Goal: Task Accomplishment & Management: Manage account settings

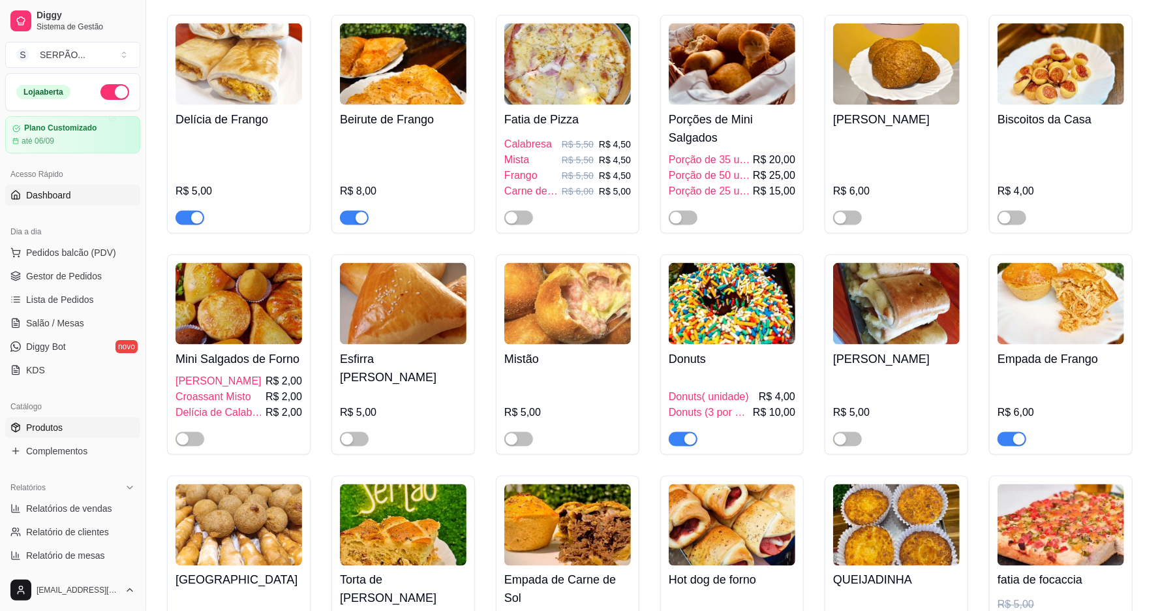
scroll to position [1305, 0]
click at [82, 280] on span "Gestor de Pedidos" at bounding box center [64, 275] width 76 height 13
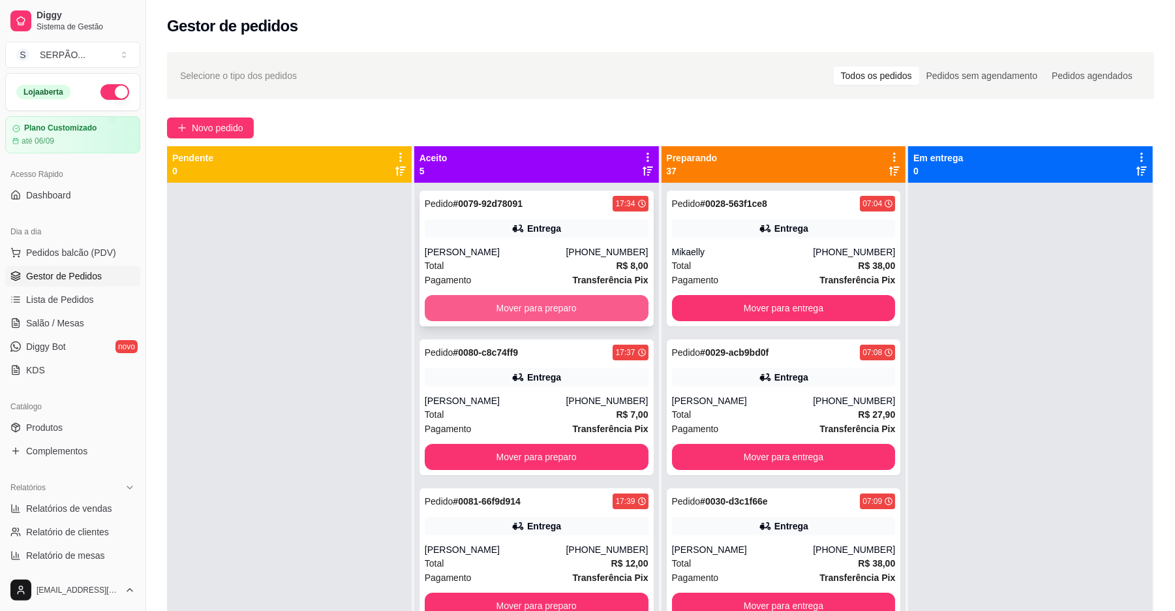
click at [540, 313] on button "Mover para preparo" at bounding box center [537, 308] width 224 height 26
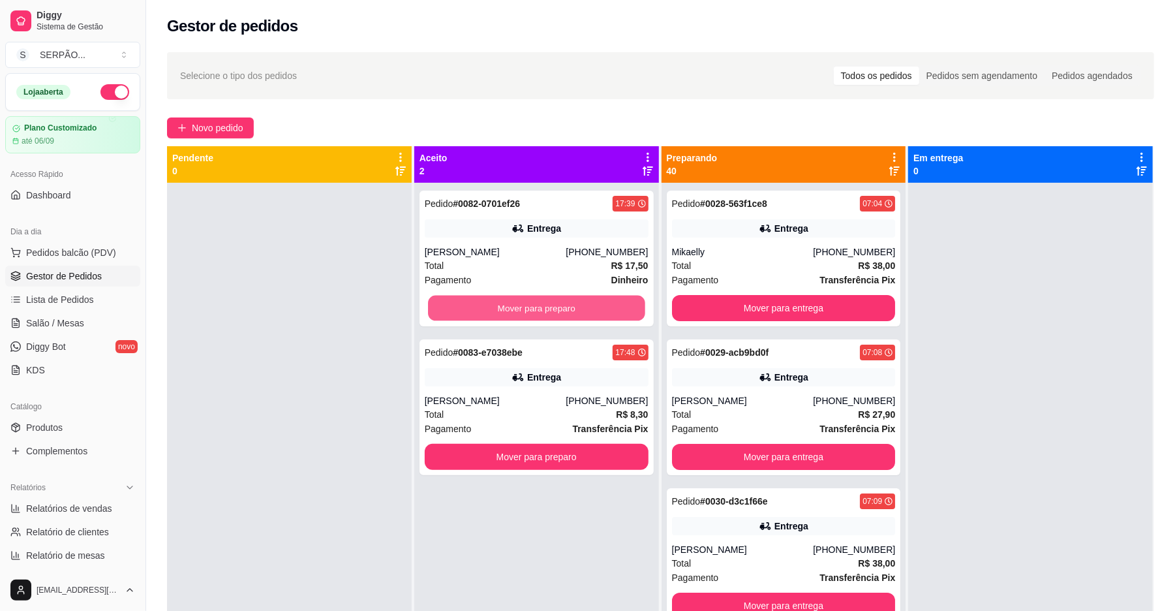
click at [540, 313] on button "Mover para preparo" at bounding box center [536, 308] width 217 height 25
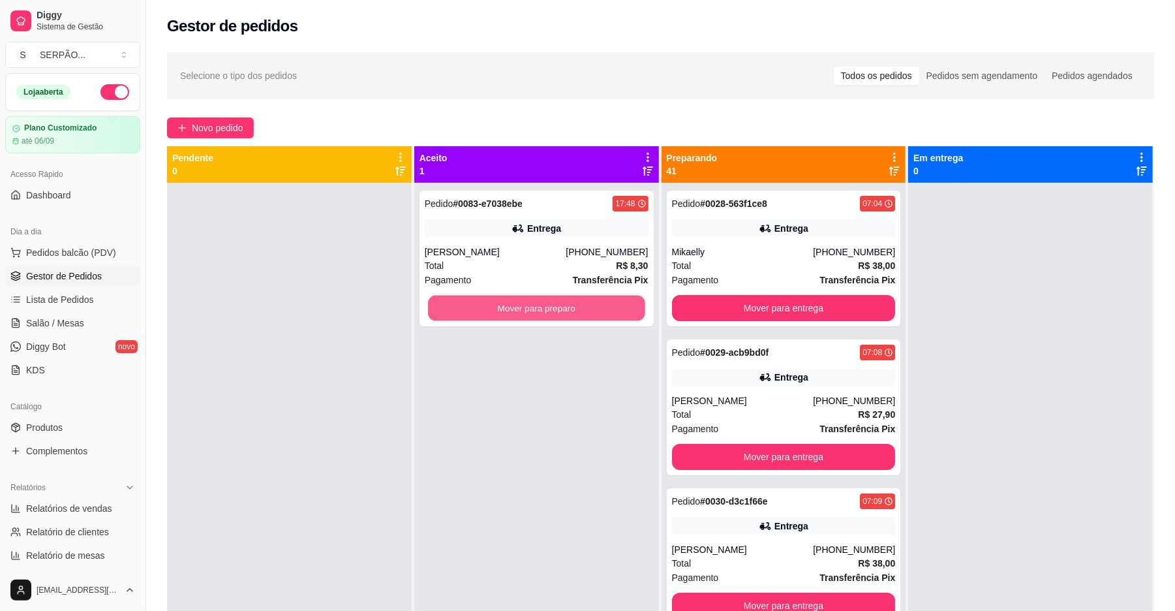
click at [540, 313] on button "Mover para preparo" at bounding box center [536, 308] width 217 height 25
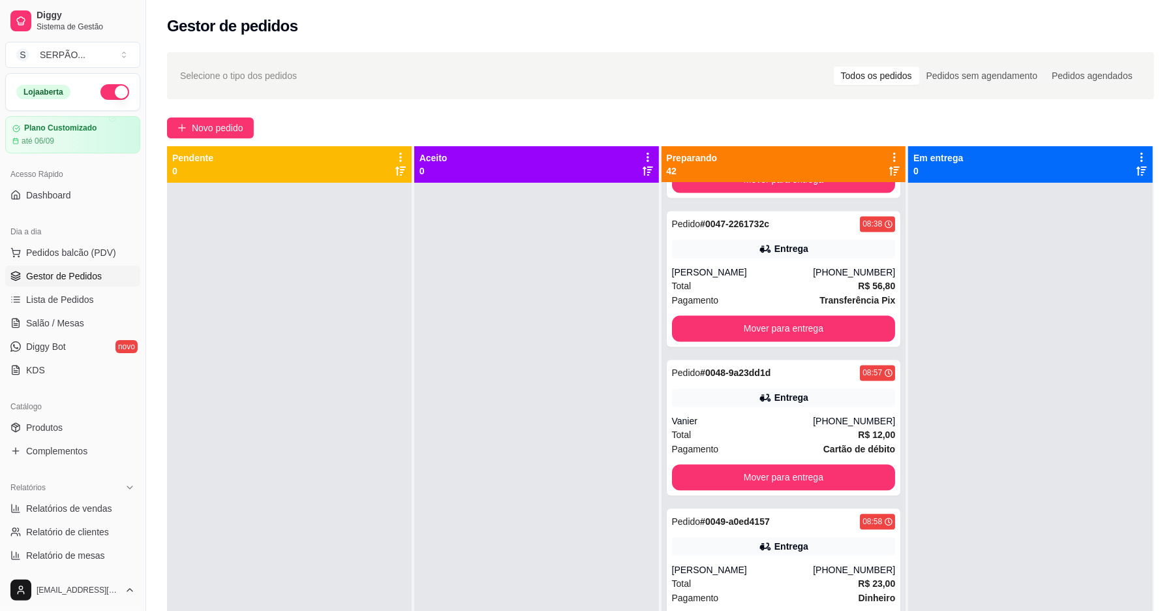
scroll to position [2088, 0]
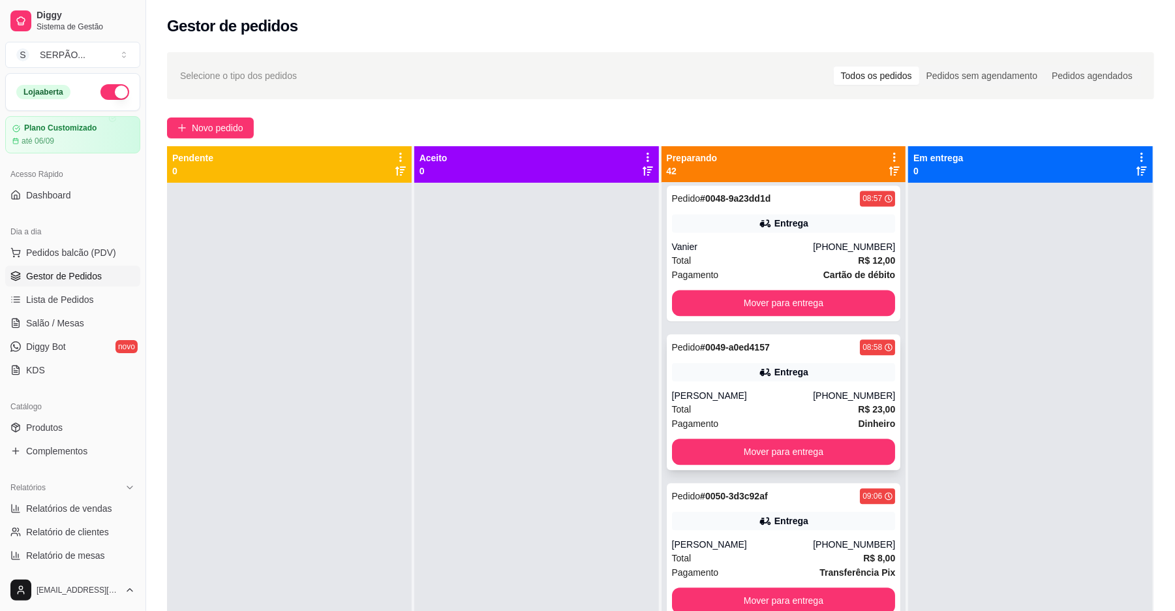
click at [763, 429] on div "Pagamento Dinheiro" at bounding box center [784, 423] width 224 height 14
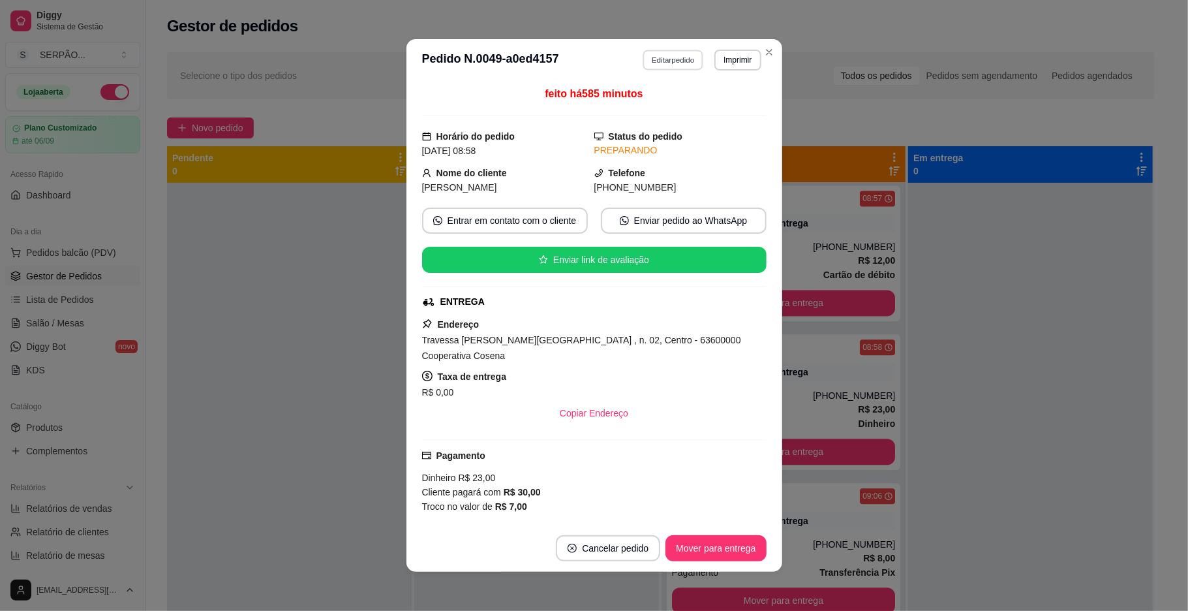
click at [669, 64] on button "Editar pedido" at bounding box center [673, 60] width 61 height 20
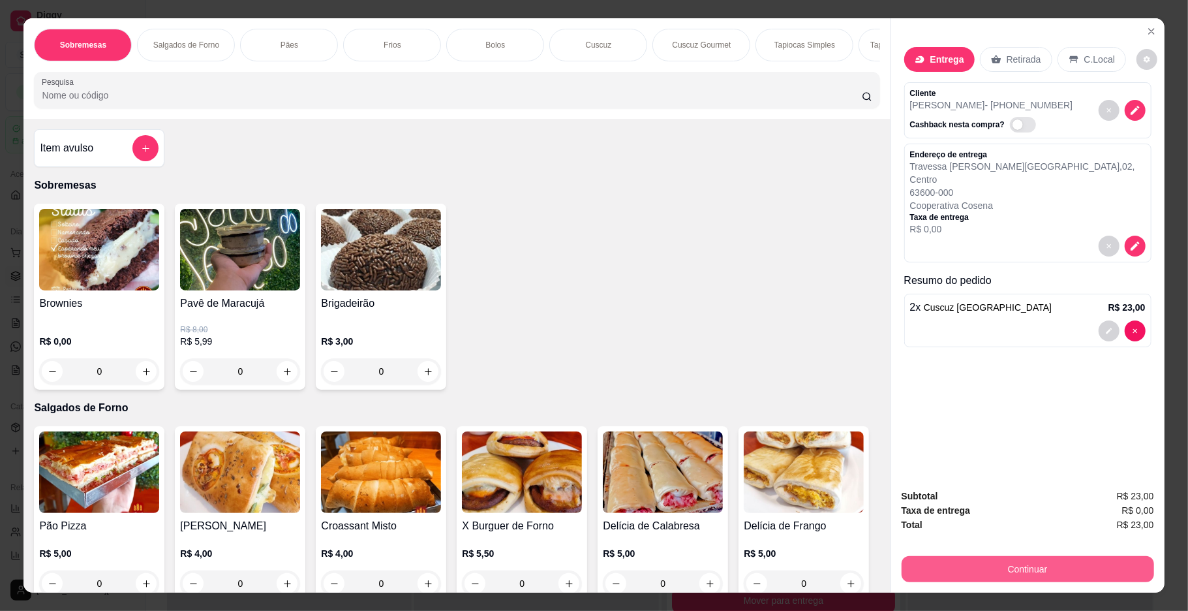
click at [1034, 561] on button "Continuar" at bounding box center [1028, 569] width 252 height 26
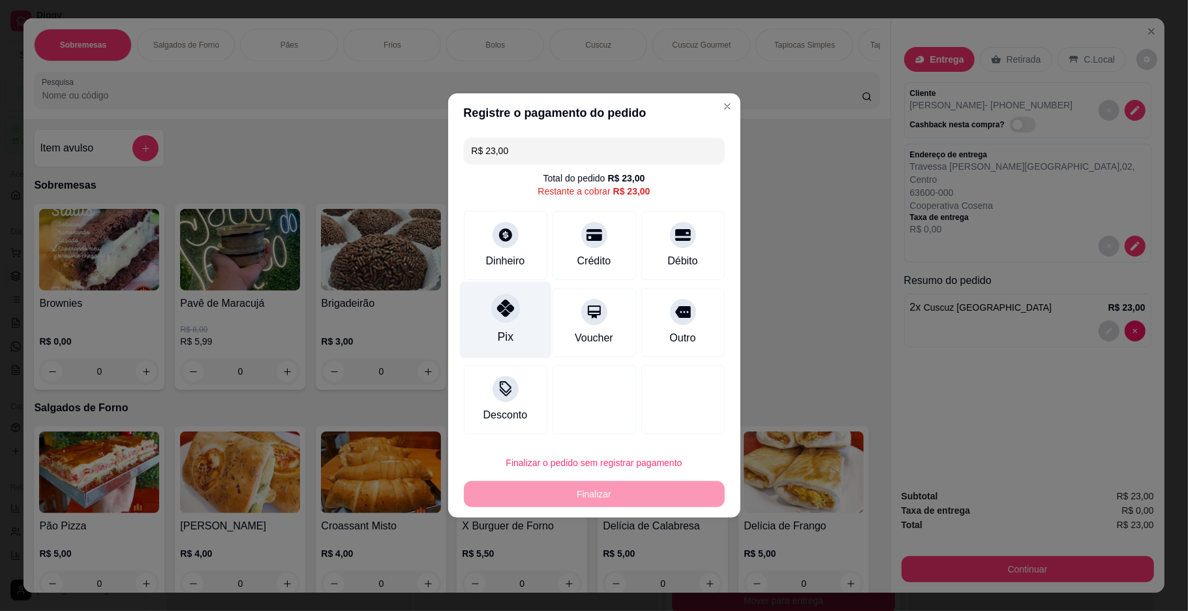
click at [514, 305] on div at bounding box center [505, 308] width 29 height 29
type input "R$ 0,00"
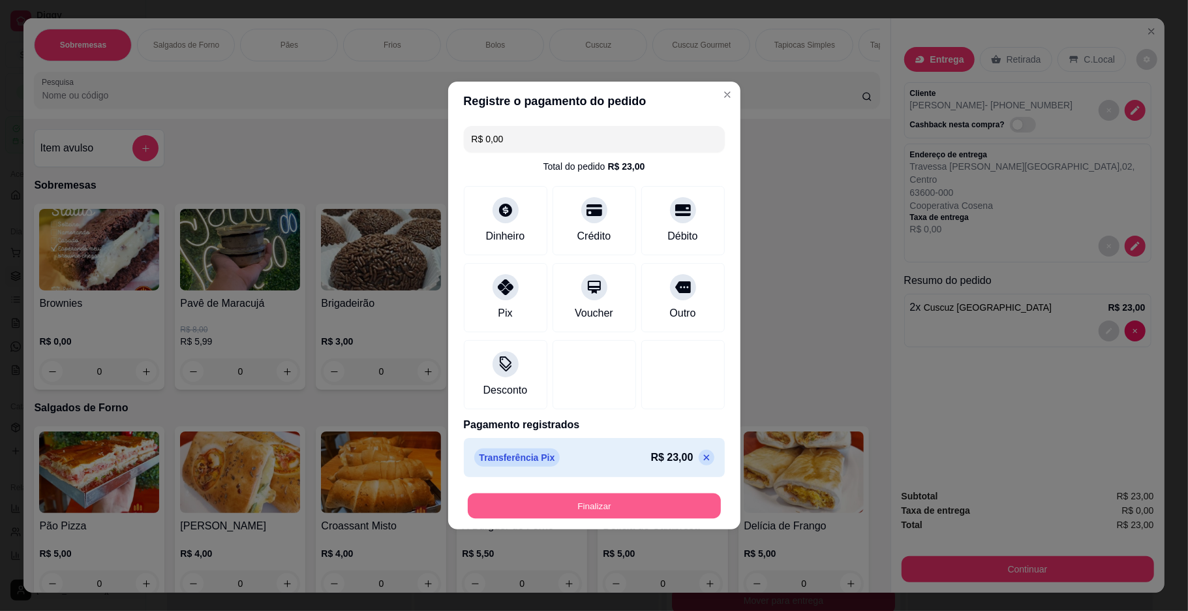
click at [664, 502] on button "Finalizar" at bounding box center [594, 505] width 253 height 25
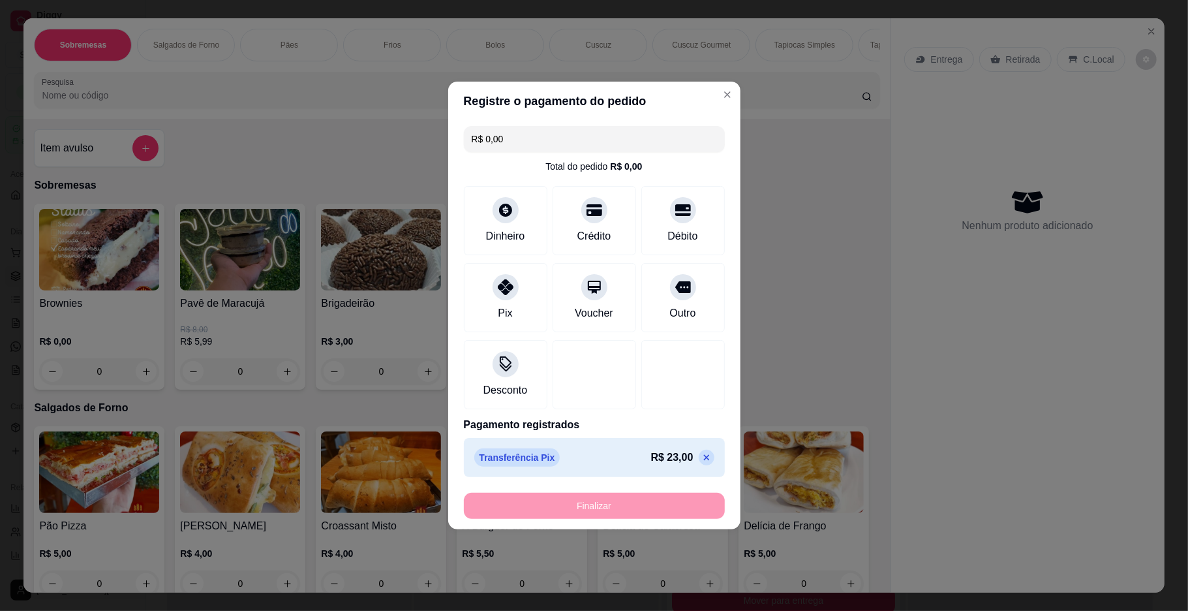
type input "0"
type input "-R$ 23,00"
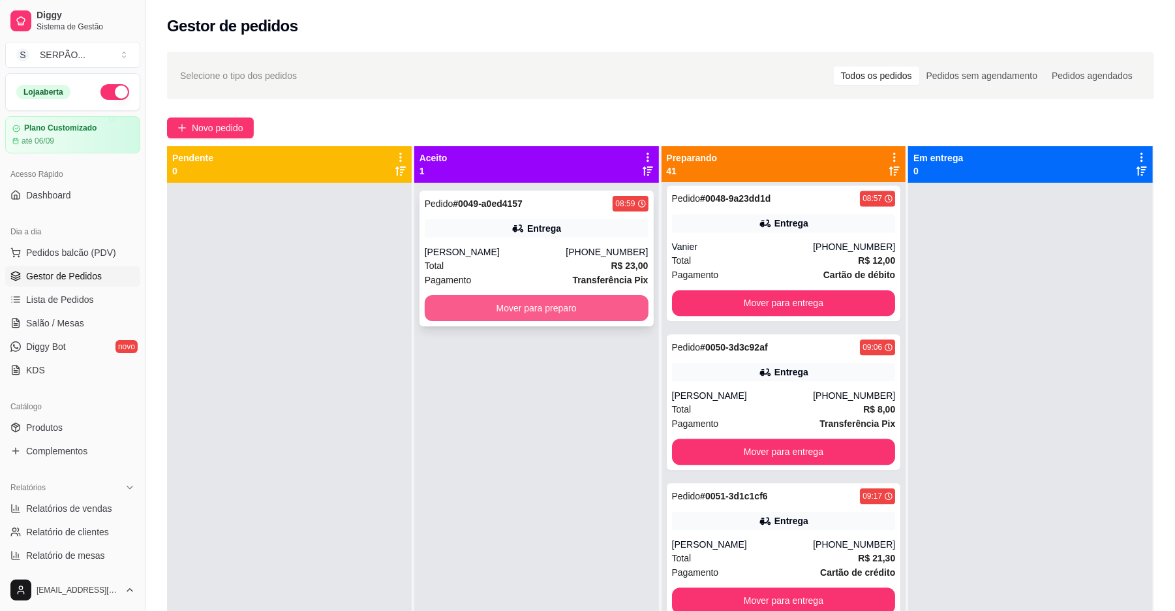
click at [545, 306] on button "Mover para preparo" at bounding box center [537, 308] width 224 height 26
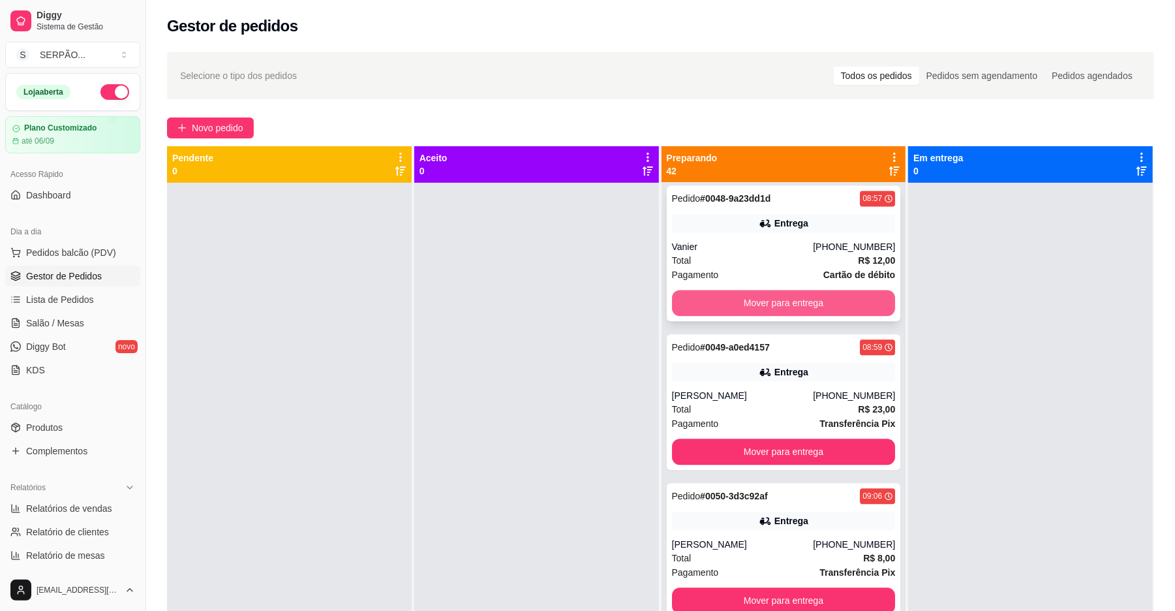
click at [778, 316] on button "Mover para entrega" at bounding box center [784, 303] width 224 height 26
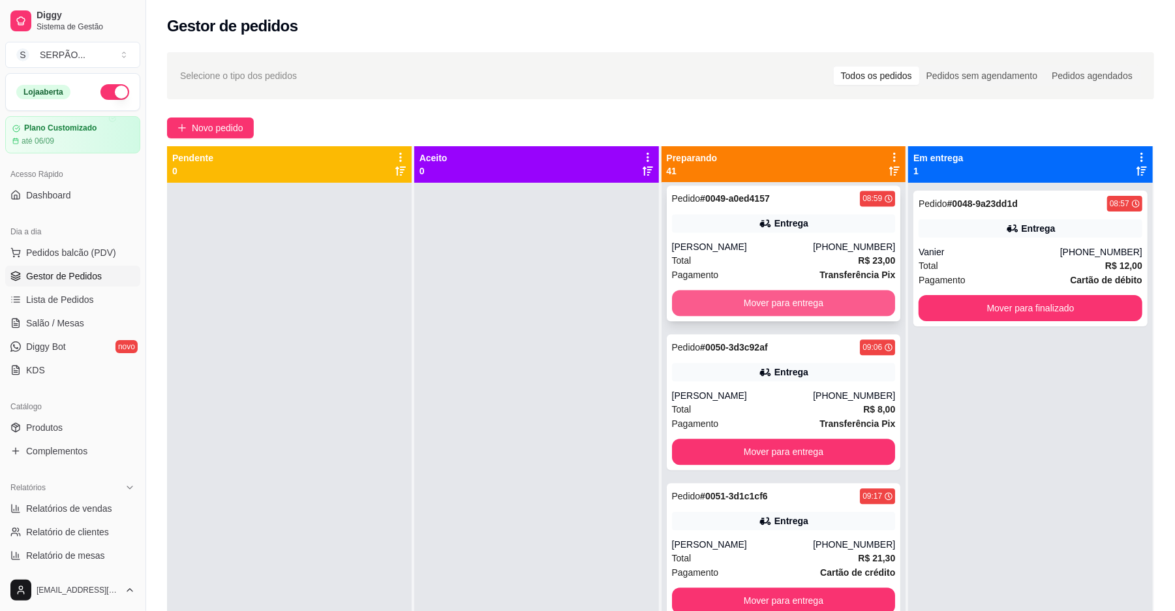
click at [775, 314] on button "Mover para entrega" at bounding box center [784, 303] width 224 height 26
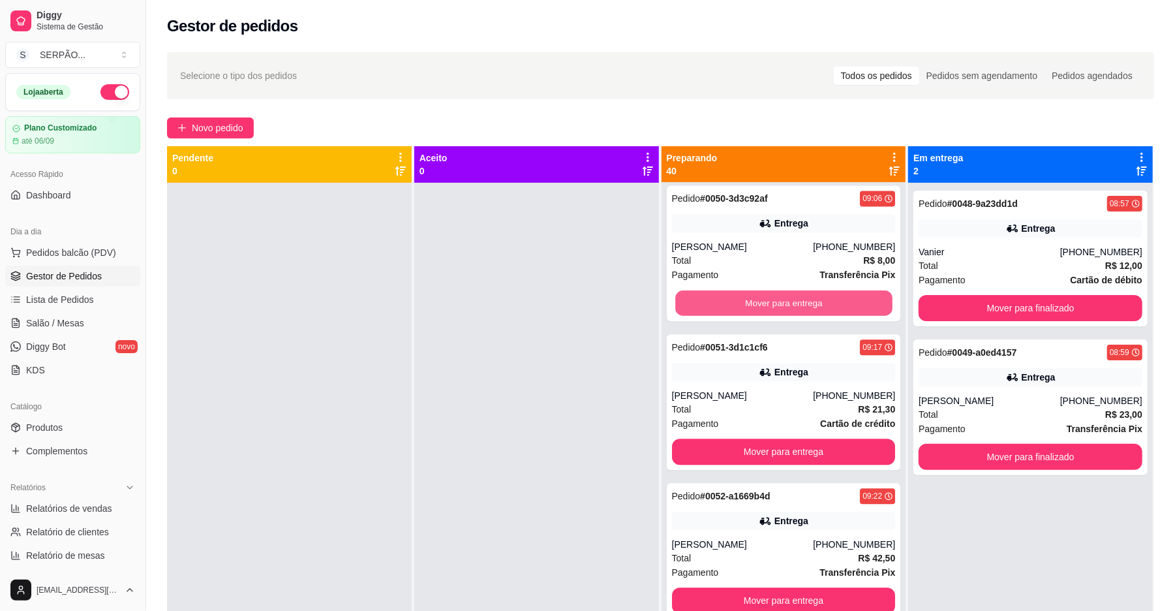
click at [775, 314] on button "Mover para entrega" at bounding box center [783, 302] width 217 height 25
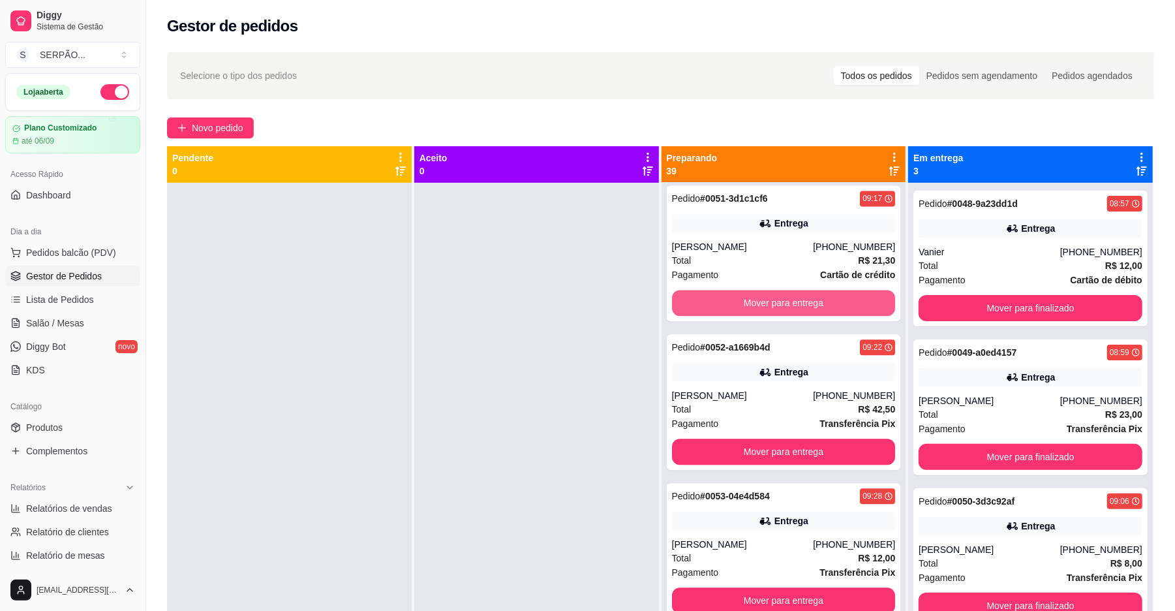
click at [775, 314] on button "Mover para entrega" at bounding box center [784, 303] width 224 height 26
click at [775, 314] on button "Mover para entrega" at bounding box center [783, 302] width 217 height 25
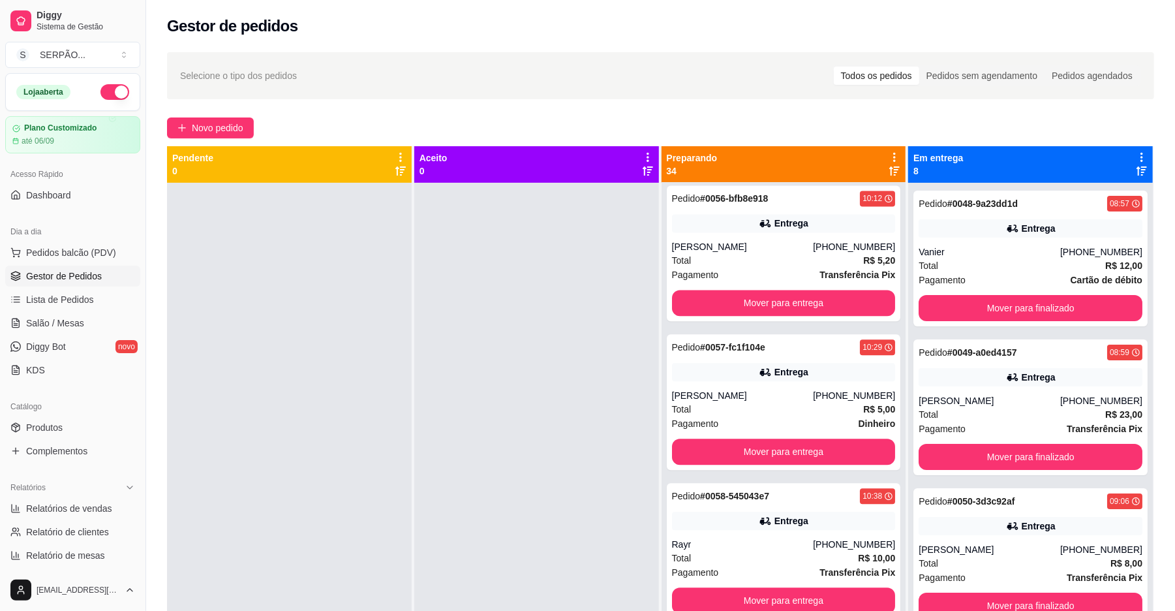
click at [775, 314] on div "Pedido # 0056-bfb8e918 10:12 Entrega [PERSON_NAME] [PHONE_NUMBER] Total R$ 5,20…" at bounding box center [784, 253] width 234 height 136
click at [804, 316] on button "Mover para entrega" at bounding box center [783, 302] width 217 height 25
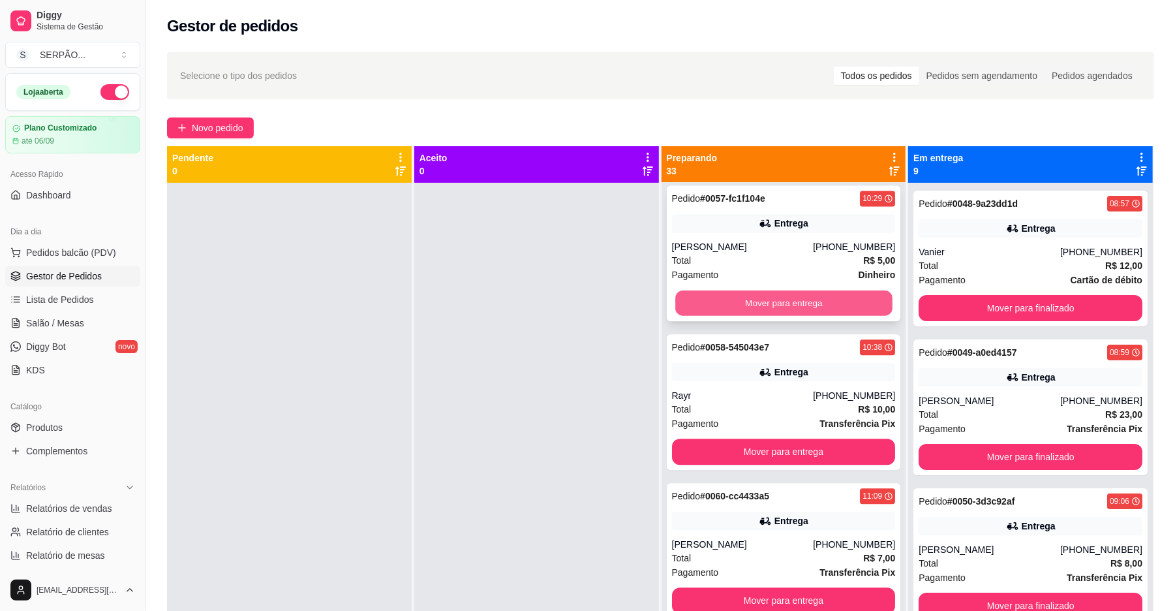
click at [786, 316] on button "Mover para entrega" at bounding box center [783, 302] width 217 height 25
click at [786, 314] on button "Mover para entrega" at bounding box center [784, 303] width 224 height 26
click at [786, 314] on button "Mover para entrega" at bounding box center [783, 302] width 217 height 25
click at [786, 314] on button "Mover para entrega" at bounding box center [784, 303] width 224 height 26
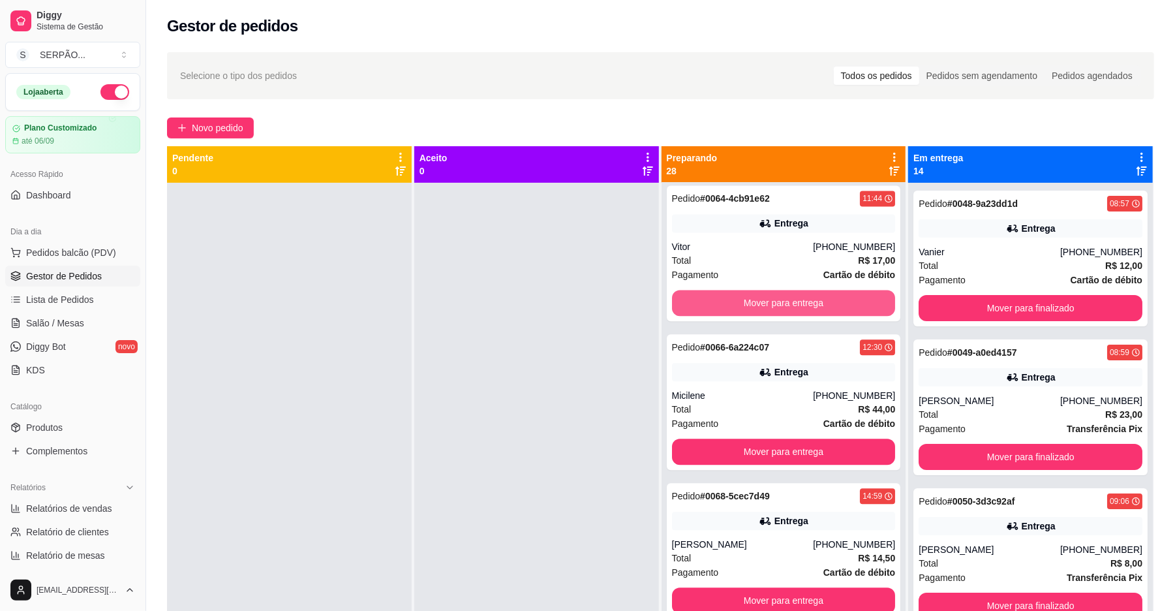
click at [786, 314] on button "Mover para entrega" at bounding box center [784, 303] width 224 height 26
click at [786, 314] on button "Mover para entrega" at bounding box center [783, 302] width 217 height 25
click at [786, 314] on button "Mover para entrega" at bounding box center [784, 303] width 224 height 26
click at [786, 314] on button "Mover para entrega" at bounding box center [783, 302] width 217 height 25
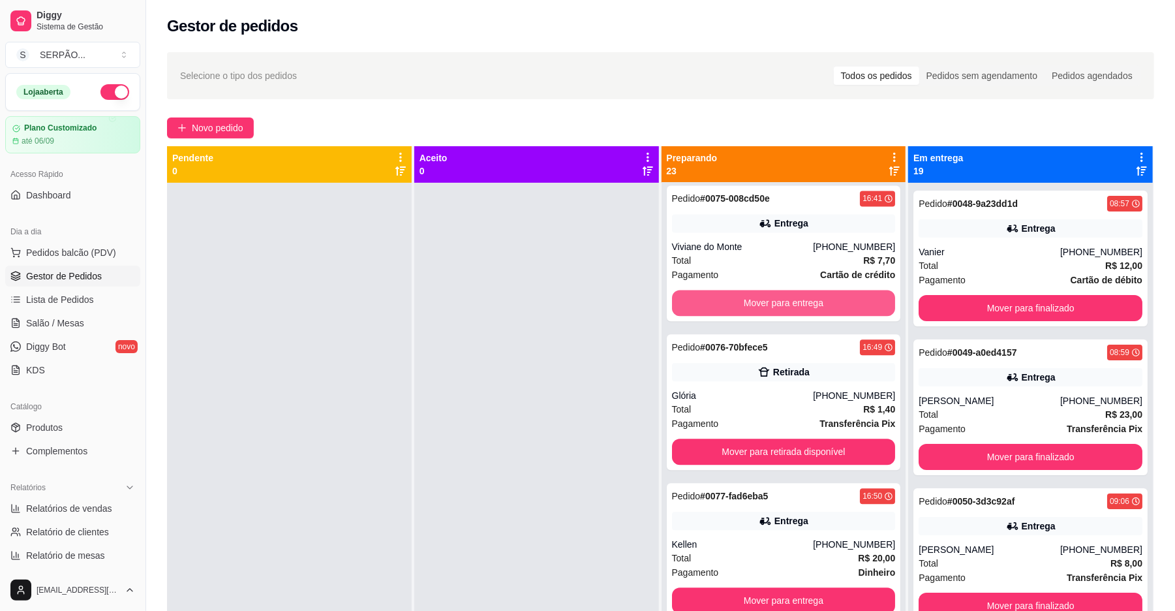
click at [786, 314] on button "Mover para entrega" at bounding box center [784, 303] width 224 height 26
click at [786, 314] on button "Mover para retirada disponível" at bounding box center [784, 303] width 224 height 26
click at [786, 314] on button "Mover para entrega" at bounding box center [784, 303] width 224 height 26
click at [786, 314] on button "Mover para entrega" at bounding box center [783, 302] width 217 height 25
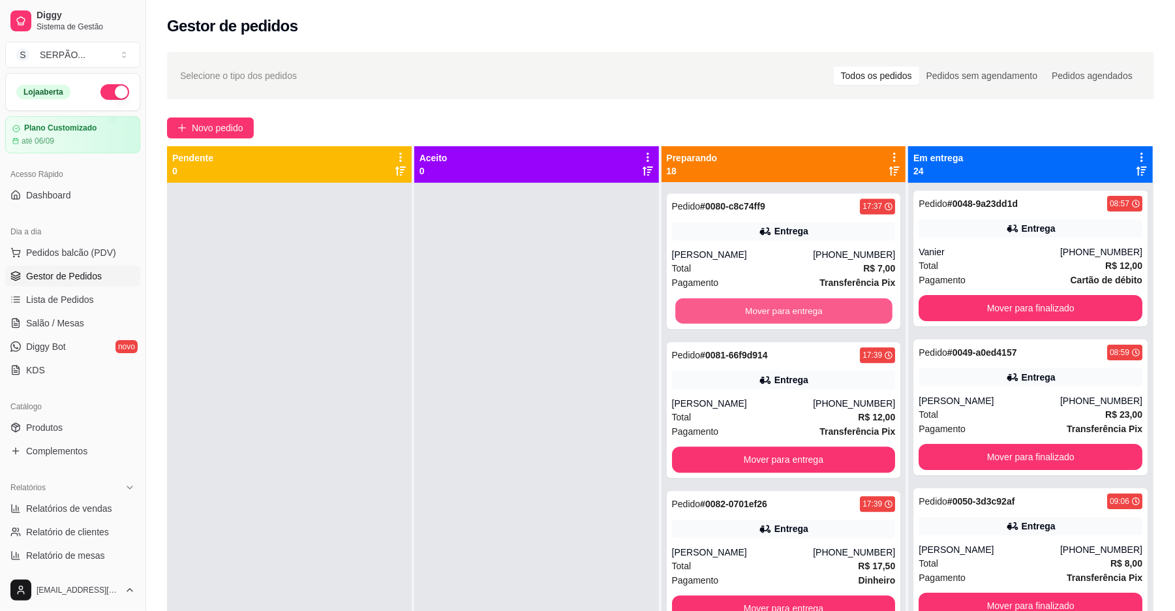
click at [786, 314] on button "Mover para entrega" at bounding box center [783, 310] width 217 height 25
click at [779, 311] on button "Mover para entrega" at bounding box center [783, 310] width 217 height 25
click at [779, 311] on button "Mover para entrega" at bounding box center [784, 311] width 224 height 26
click at [779, 311] on button "Mover para entrega" at bounding box center [783, 310] width 217 height 25
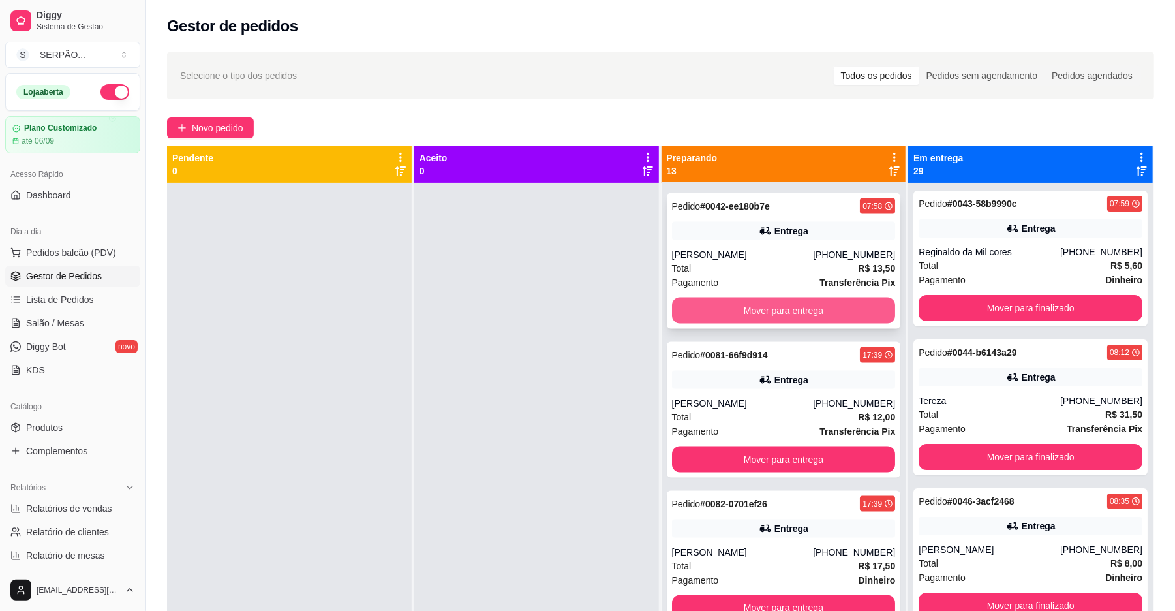
click at [778, 311] on button "Mover para entrega" at bounding box center [784, 311] width 224 height 26
click at [778, 311] on button "Mover para entrega" at bounding box center [783, 310] width 217 height 25
click at [778, 311] on button "Mover para entrega" at bounding box center [784, 311] width 224 height 26
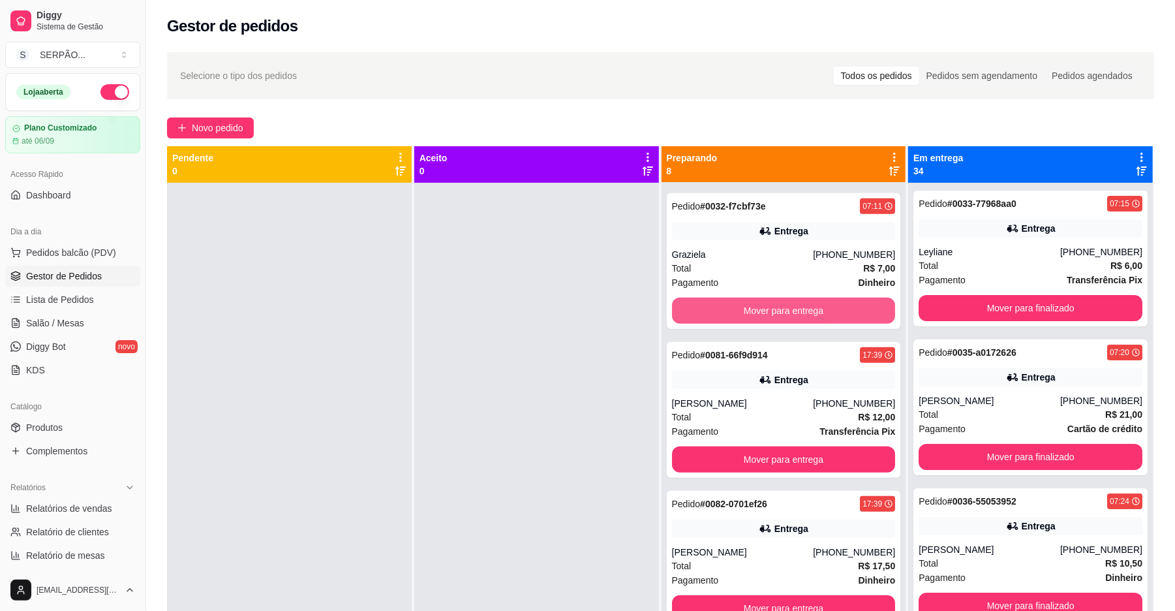
click at [778, 311] on button "Mover para entrega" at bounding box center [784, 311] width 224 height 26
click at [778, 312] on button "Mover para entrega" at bounding box center [783, 310] width 217 height 25
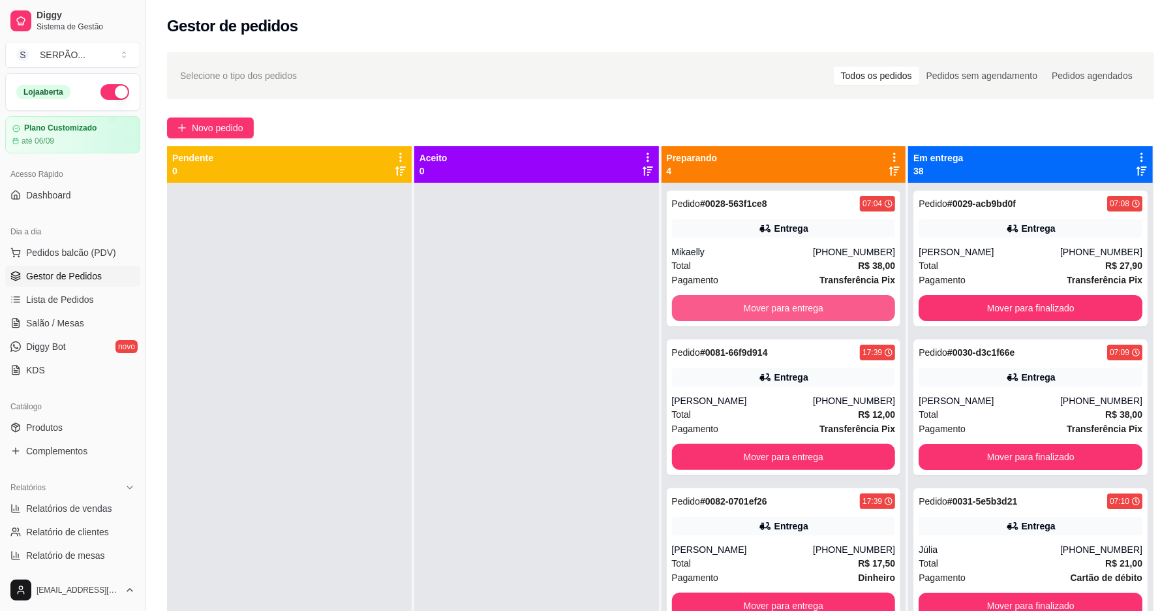
scroll to position [0, 0]
click at [778, 312] on button "Mover para entrega" at bounding box center [784, 308] width 224 height 26
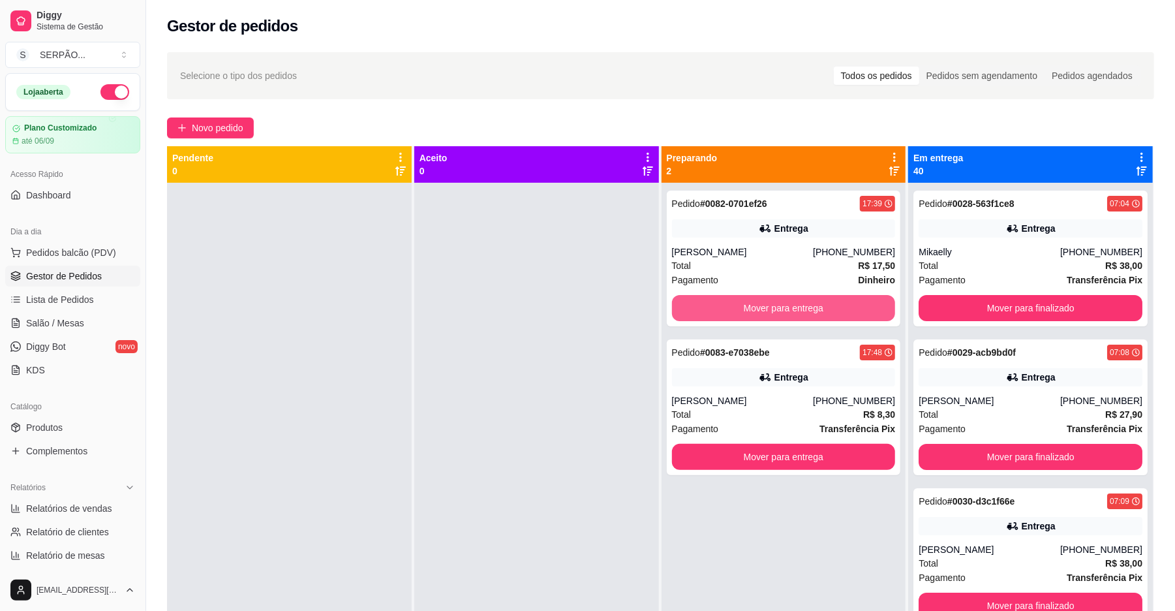
click at [778, 312] on button "Mover para entrega" at bounding box center [784, 308] width 224 height 26
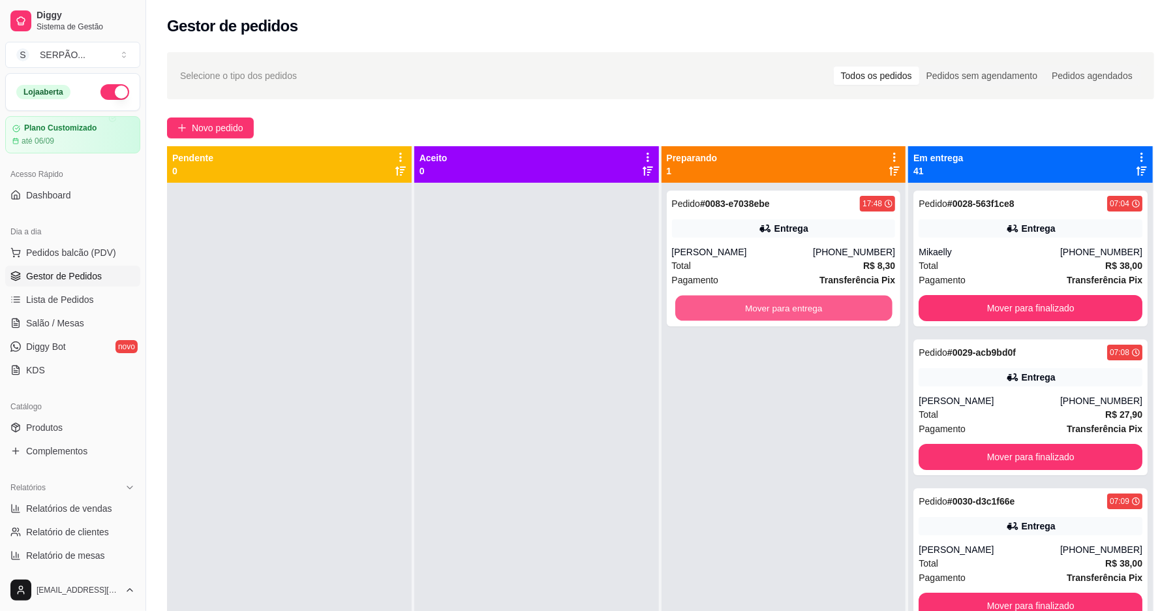
click at [778, 312] on button "Mover para entrega" at bounding box center [783, 308] width 217 height 25
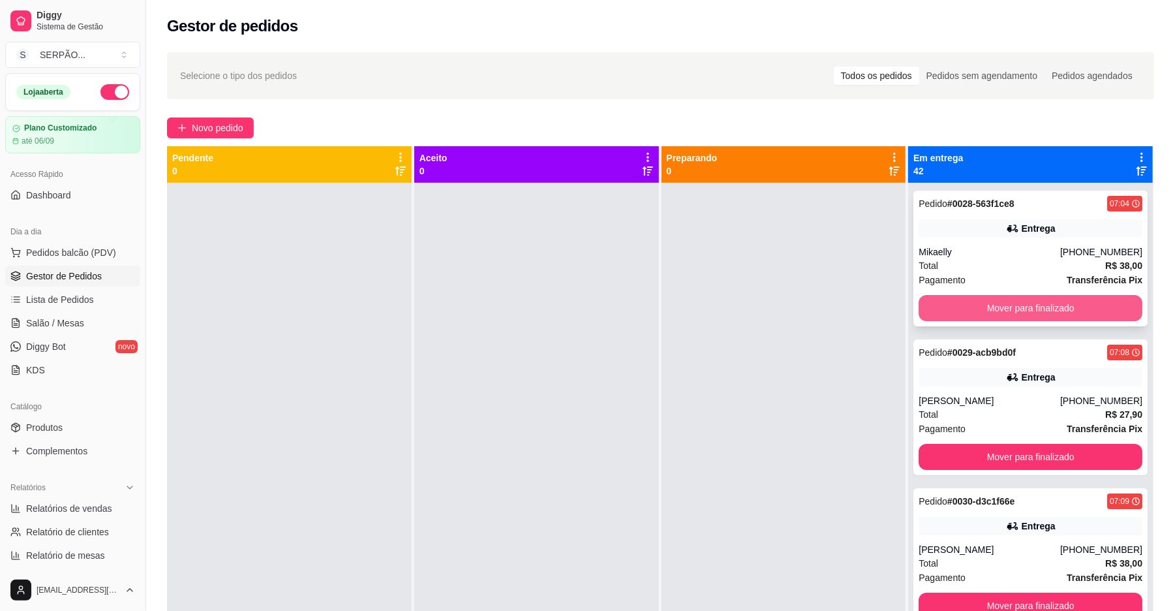
click at [1007, 306] on button "Mover para finalizado" at bounding box center [1031, 308] width 224 height 26
click at [1007, 303] on button "Mover para finalizado" at bounding box center [1031, 308] width 224 height 26
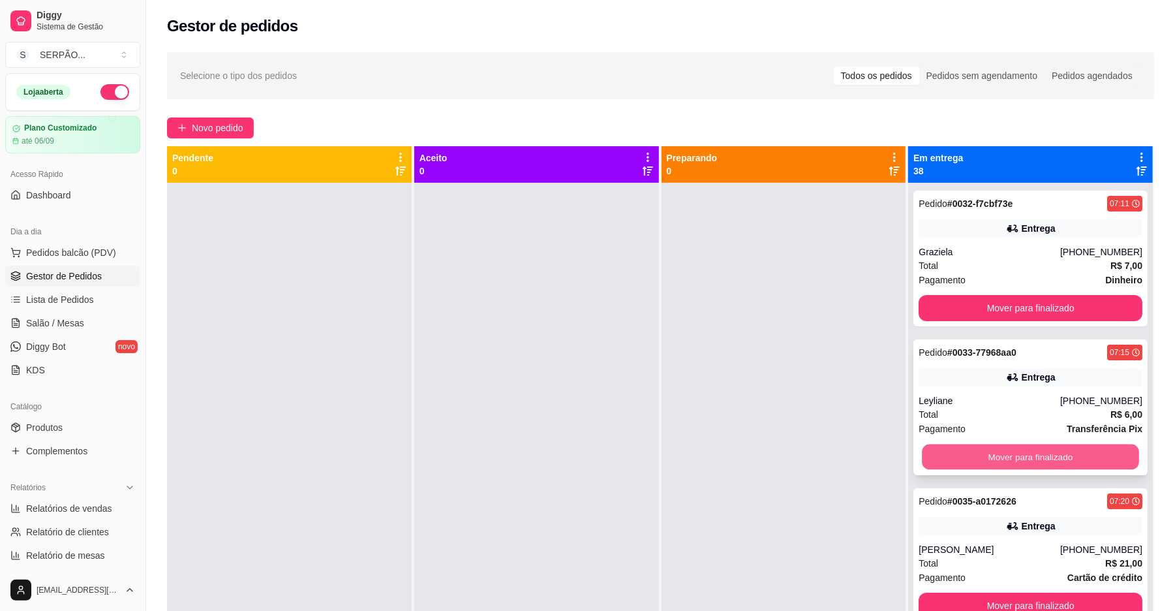
click at [1040, 460] on button "Mover para finalizado" at bounding box center [1030, 456] width 217 height 25
click at [1040, 460] on button "Mover para finalizado" at bounding box center [1031, 457] width 224 height 26
click at [1039, 460] on button "Mover para finalizado" at bounding box center [1031, 457] width 224 height 26
click at [1037, 460] on button "Mover para finalizado" at bounding box center [1031, 457] width 224 height 26
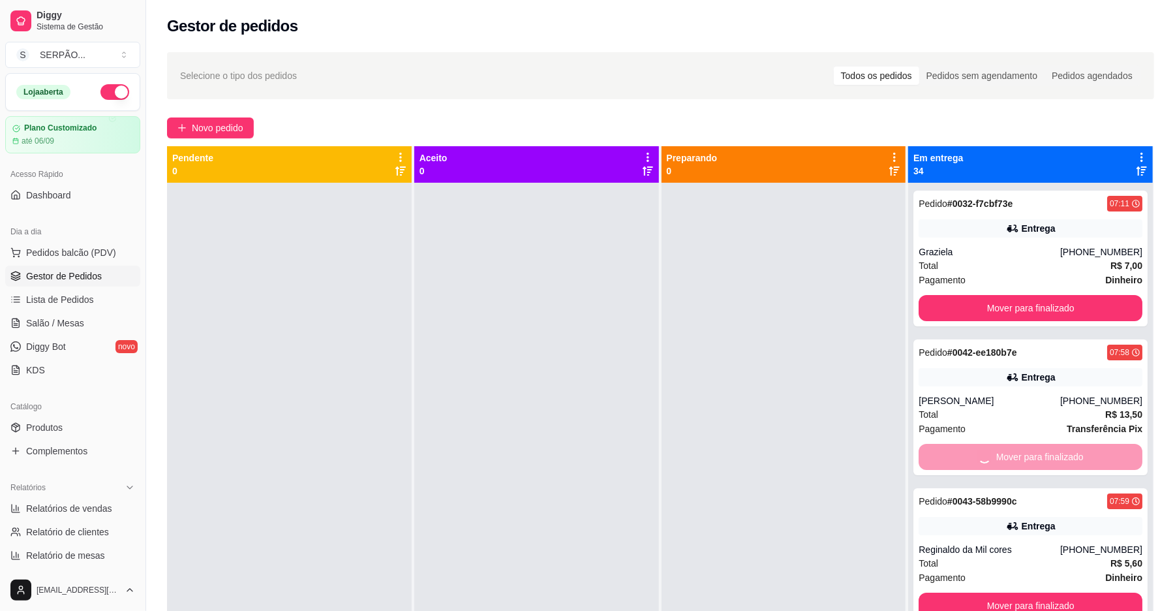
click at [1037, 592] on button "Mover para finalizado" at bounding box center [1031, 605] width 224 height 26
click at [1036, 460] on button "Mover para finalizado" at bounding box center [1031, 457] width 224 height 26
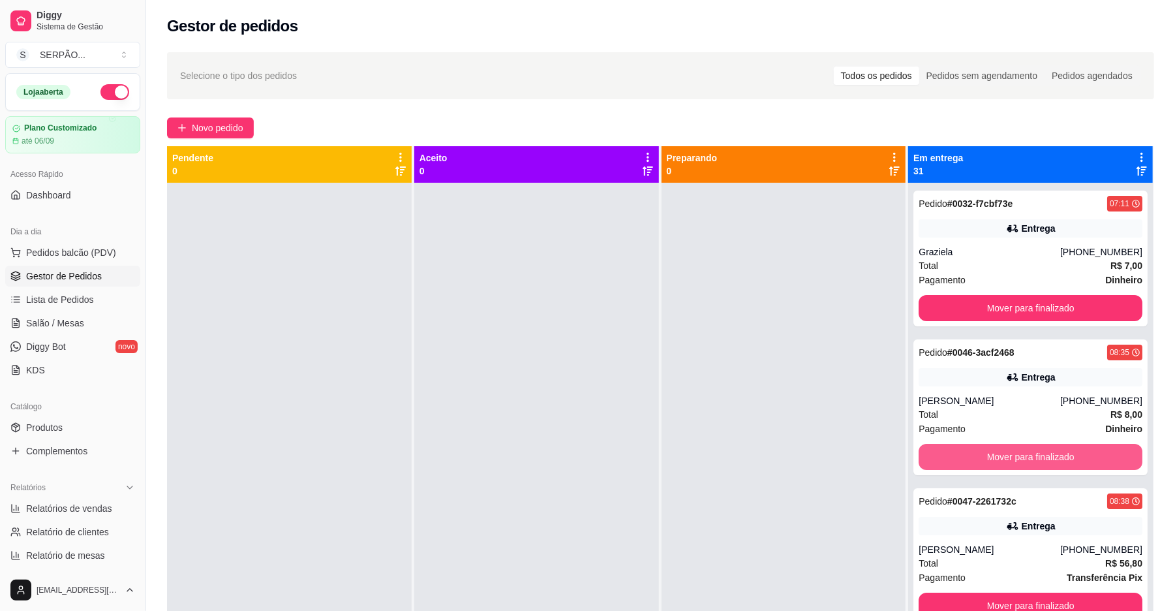
click at [1033, 460] on button "Mover para finalizado" at bounding box center [1031, 457] width 224 height 26
click at [1033, 460] on button "Mover para finalizado" at bounding box center [1030, 456] width 217 height 25
click at [1021, 461] on button "Mover para finalizado" at bounding box center [1030, 456] width 217 height 25
click at [1021, 461] on button "Mover para finalizado" at bounding box center [1031, 457] width 224 height 26
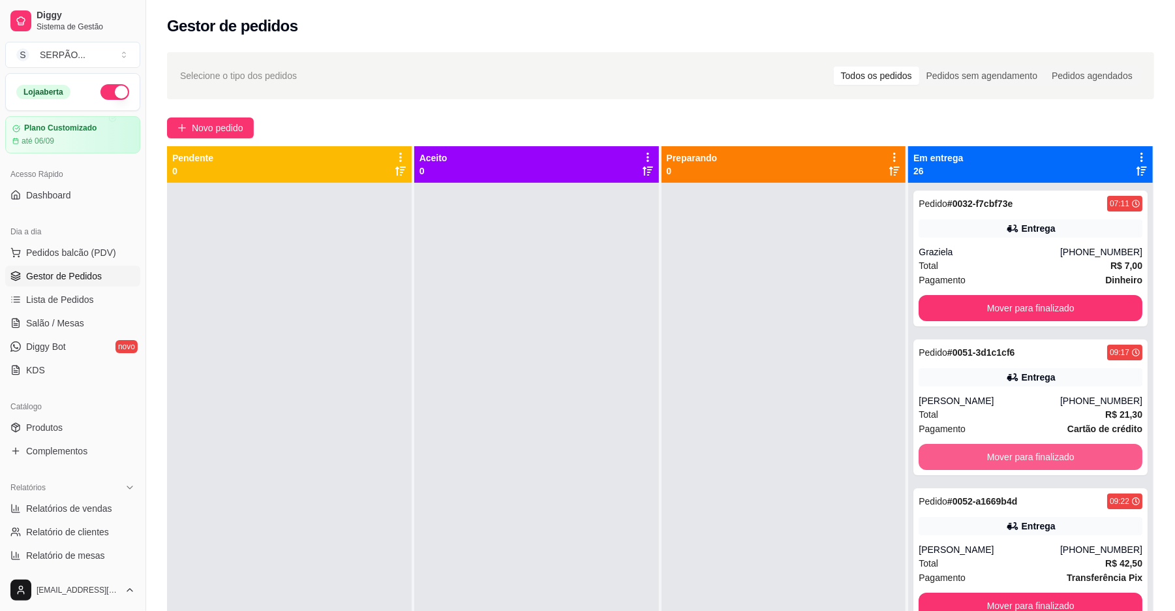
click at [1021, 461] on button "Mover para finalizado" at bounding box center [1031, 457] width 224 height 26
click at [1016, 460] on button "Mover para finalizado" at bounding box center [1030, 456] width 217 height 25
click at [1016, 461] on button "Mover para finalizado" at bounding box center [1031, 457] width 224 height 26
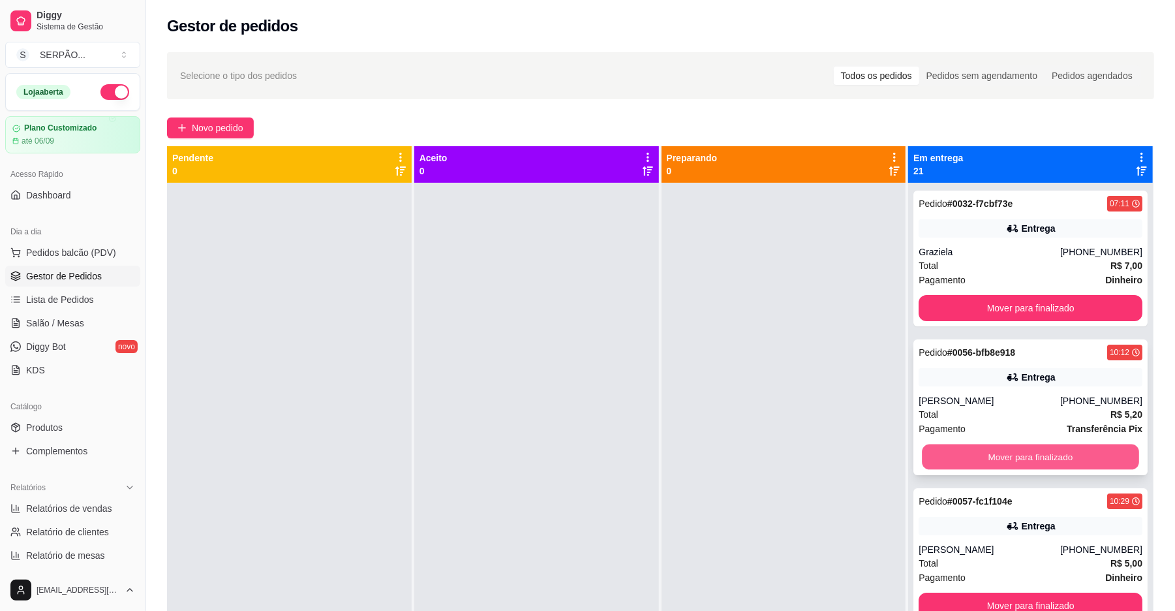
click at [1016, 461] on button "Mover para finalizado" at bounding box center [1030, 456] width 217 height 25
click at [1015, 458] on button "Mover para finalizado" at bounding box center [1031, 457] width 224 height 26
click at [1016, 451] on button "Mover para finalizado" at bounding box center [1030, 456] width 217 height 25
click at [1016, 451] on button "Mover para finalizado" at bounding box center [1031, 457] width 224 height 26
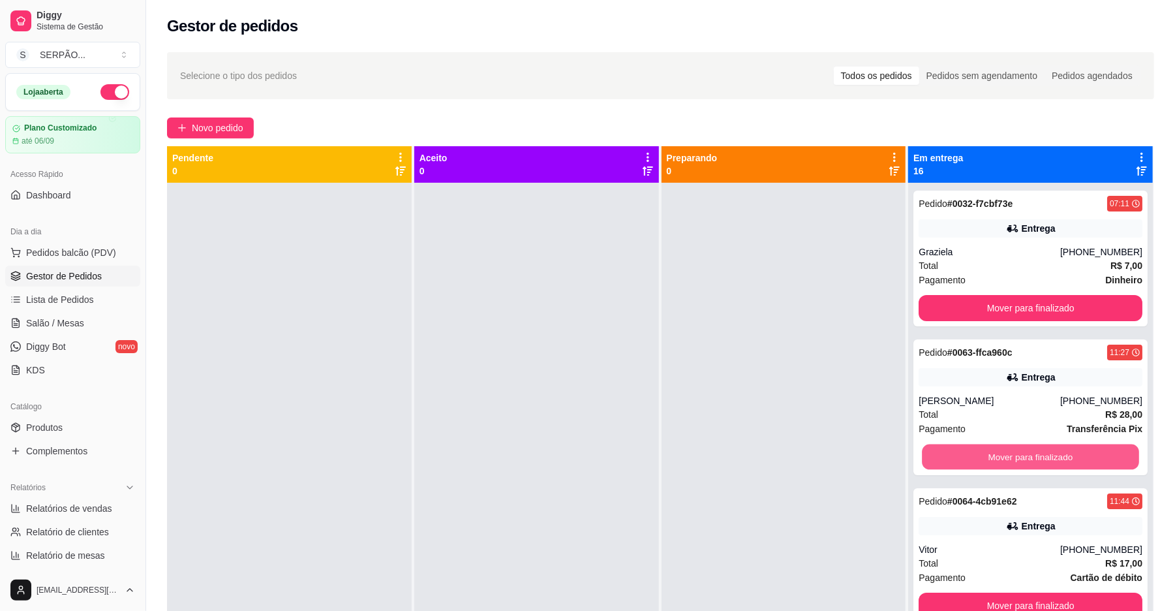
click at [1016, 451] on button "Mover para finalizado" at bounding box center [1030, 456] width 217 height 25
click at [1016, 451] on button "Mover para finalizado" at bounding box center [1031, 457] width 224 height 26
click at [1019, 451] on button "Mover para finalizado" at bounding box center [1031, 457] width 224 height 26
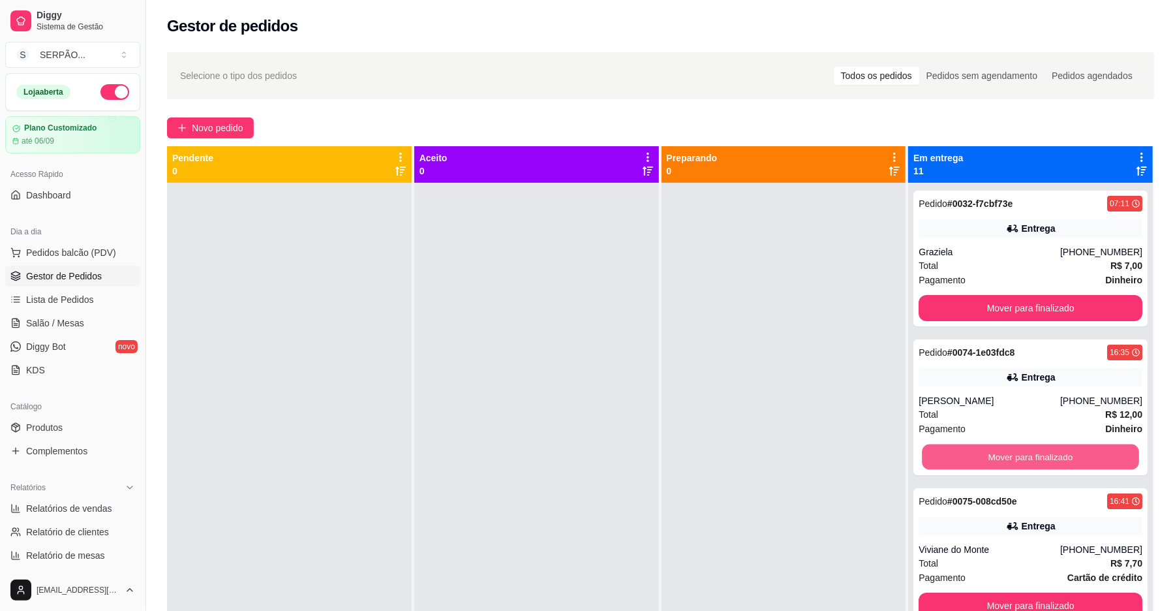
click at [1019, 451] on button "Mover para finalizado" at bounding box center [1030, 456] width 217 height 25
click at [1019, 451] on button "Mover para finalizado" at bounding box center [1031, 457] width 224 height 26
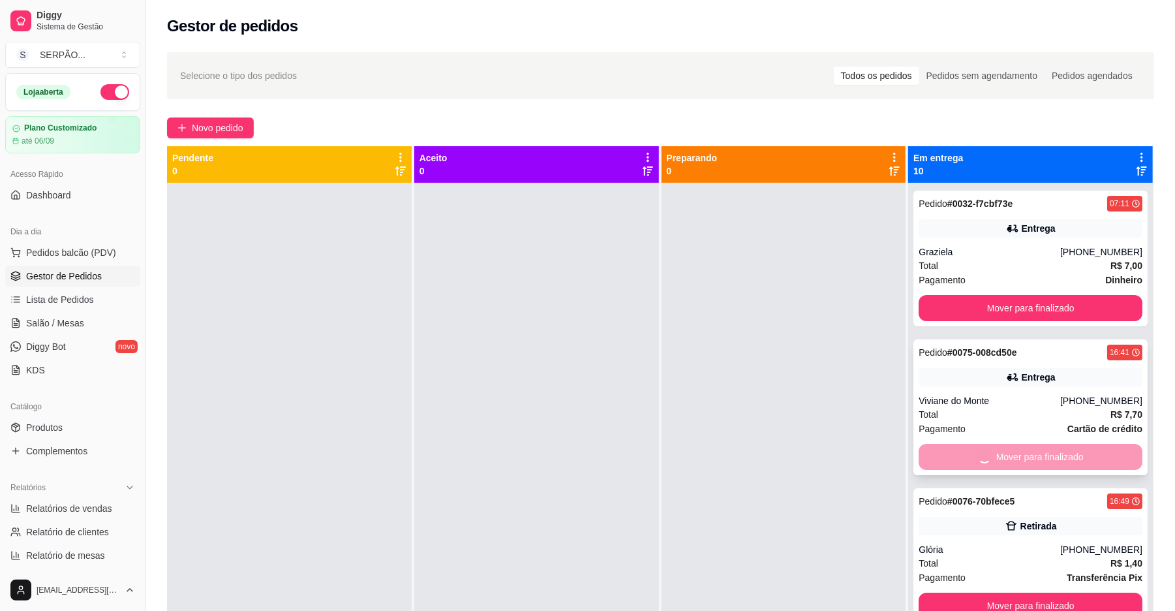
click at [1020, 592] on button "Mover para finalizado" at bounding box center [1031, 605] width 224 height 26
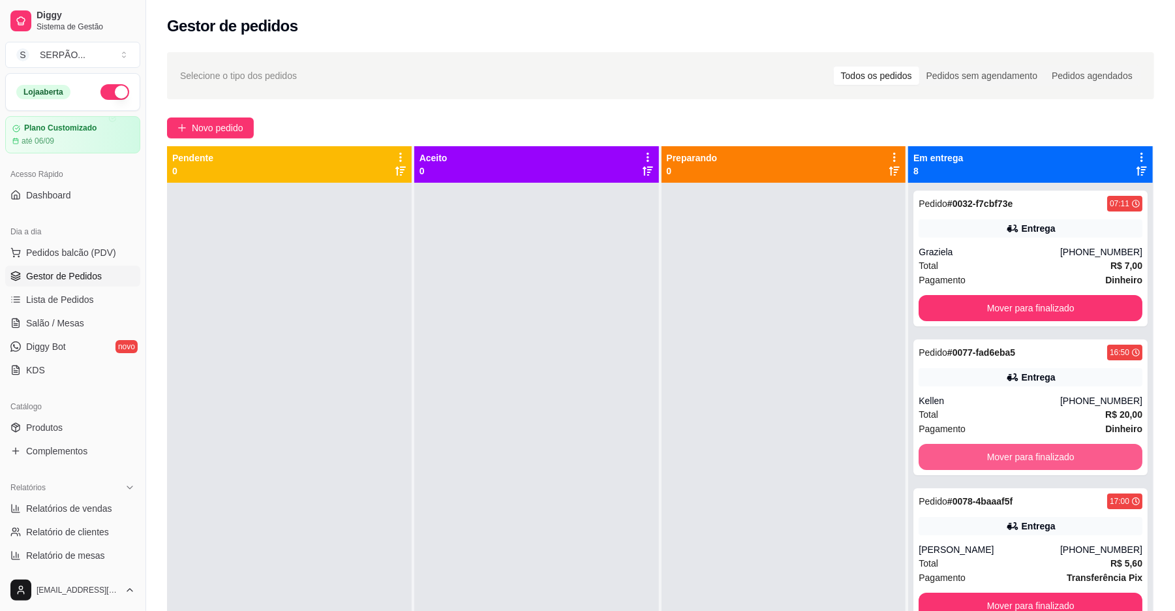
click at [1020, 451] on button "Mover para finalizado" at bounding box center [1031, 457] width 224 height 26
click at [1020, 452] on button "Mover para finalizado" at bounding box center [1031, 457] width 224 height 26
click at [1019, 453] on button "Mover para finalizado" at bounding box center [1030, 456] width 217 height 25
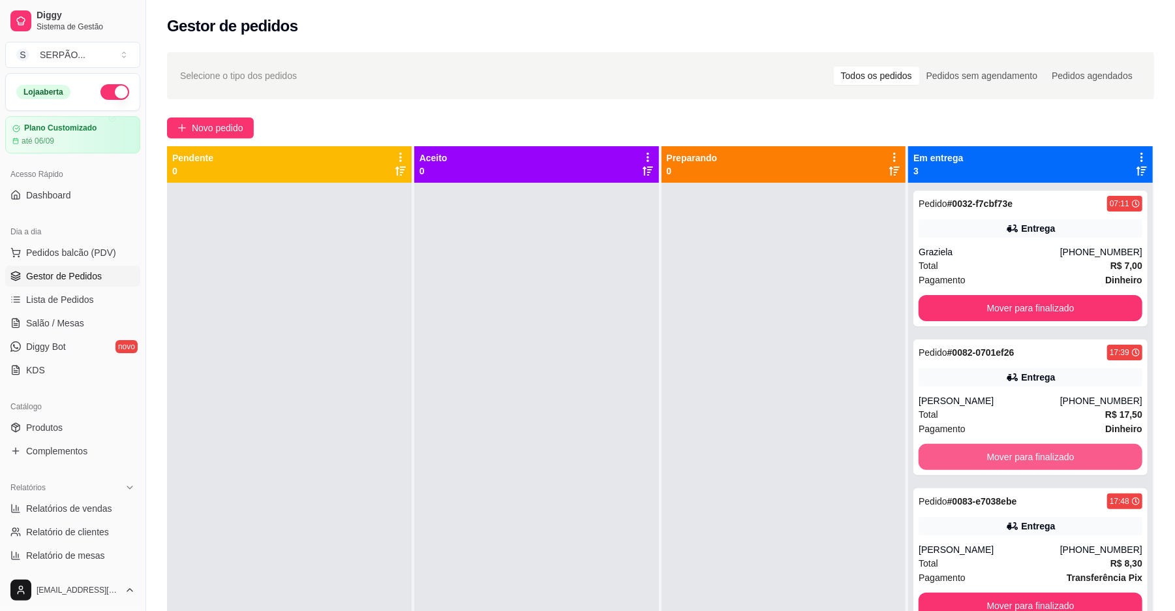
click at [1019, 453] on button "Mover para finalizado" at bounding box center [1031, 457] width 224 height 26
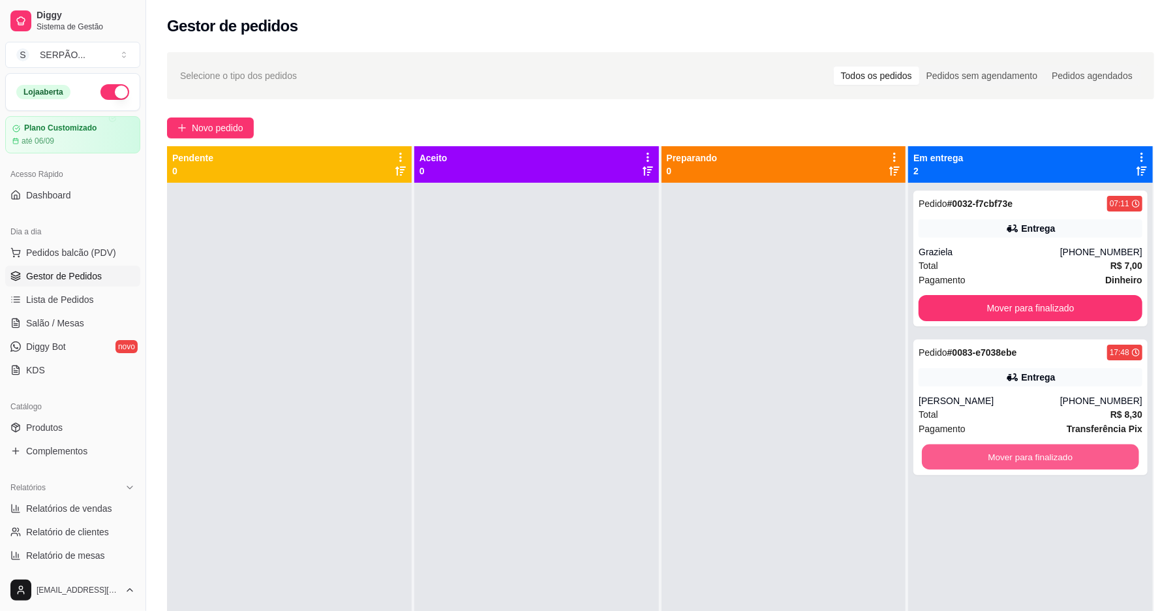
click at [1019, 453] on button "Mover para finalizado" at bounding box center [1030, 456] width 217 height 25
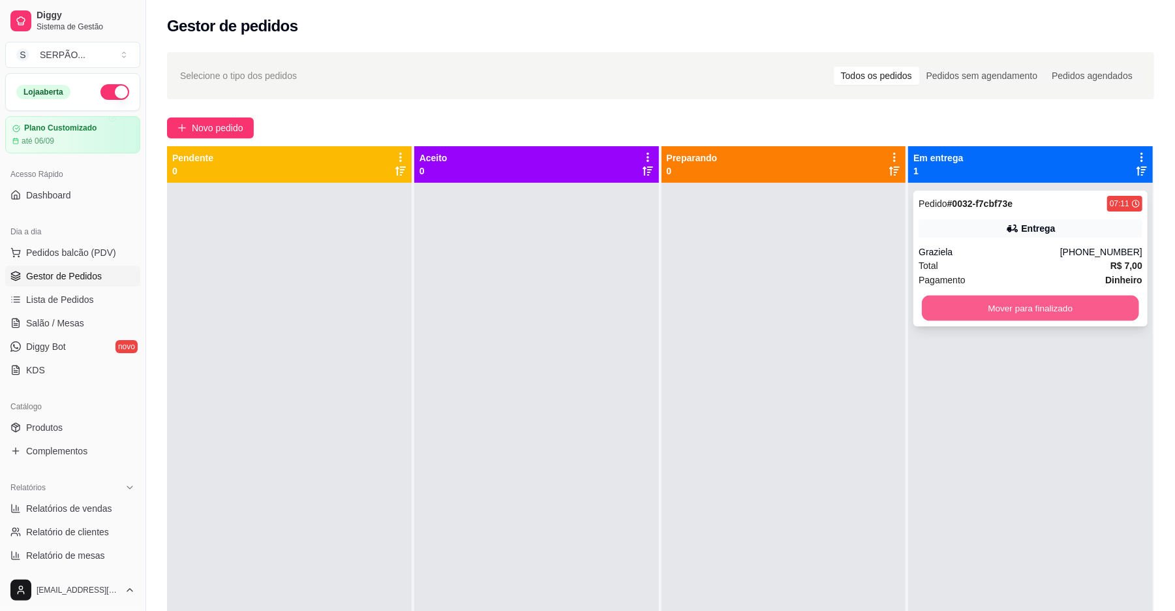
click at [1023, 308] on button "Mover para finalizado" at bounding box center [1030, 308] width 217 height 25
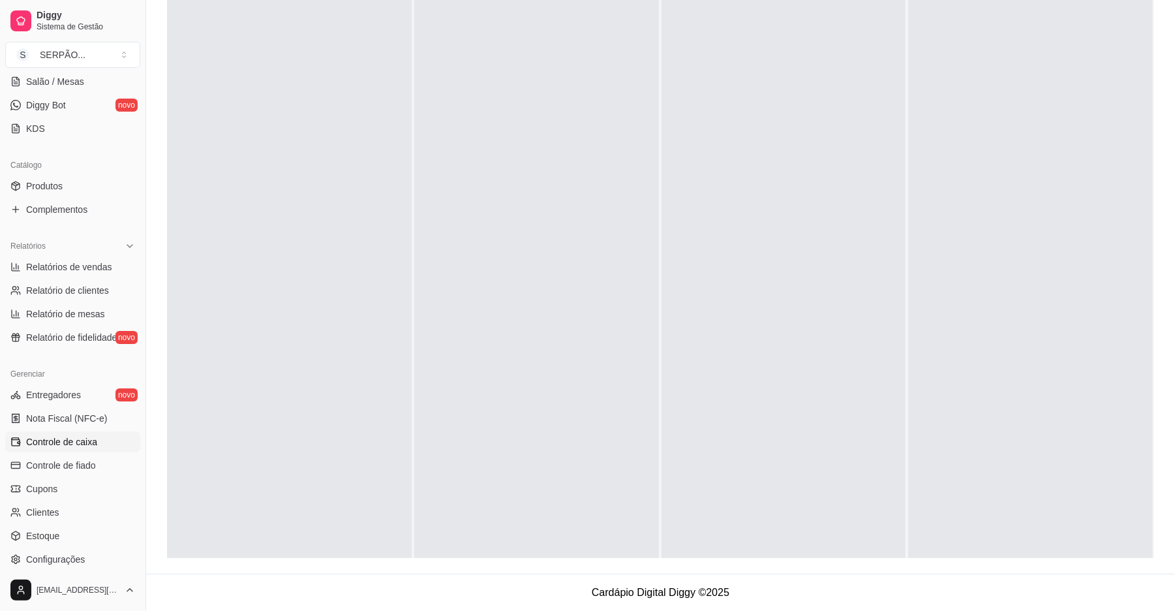
scroll to position [329, 0]
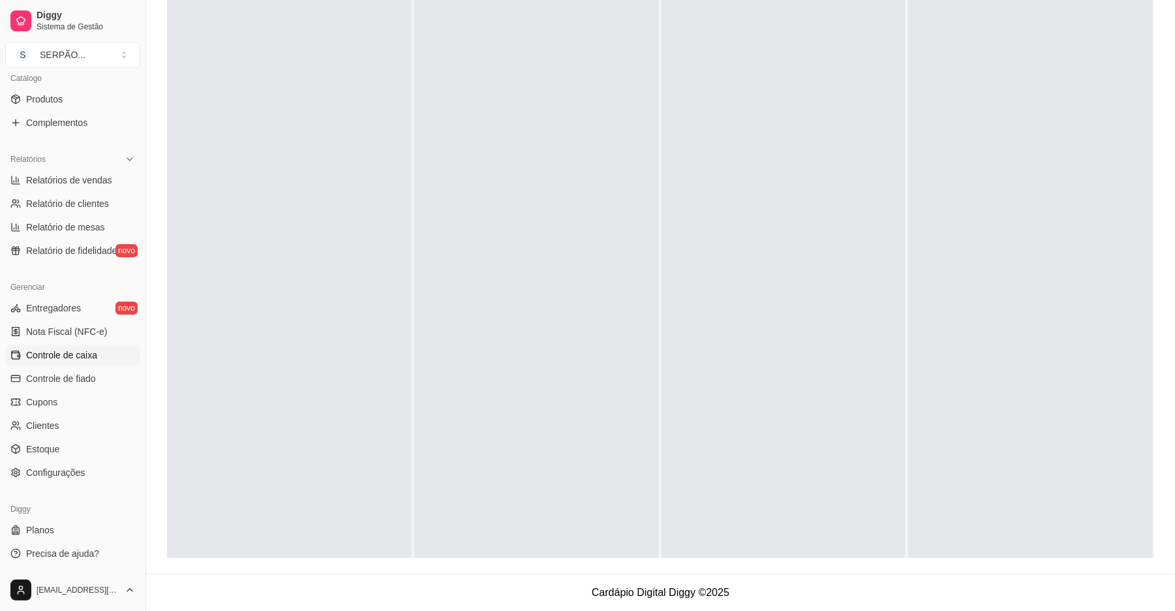
click at [77, 363] on link "Controle de caixa" at bounding box center [72, 354] width 135 height 21
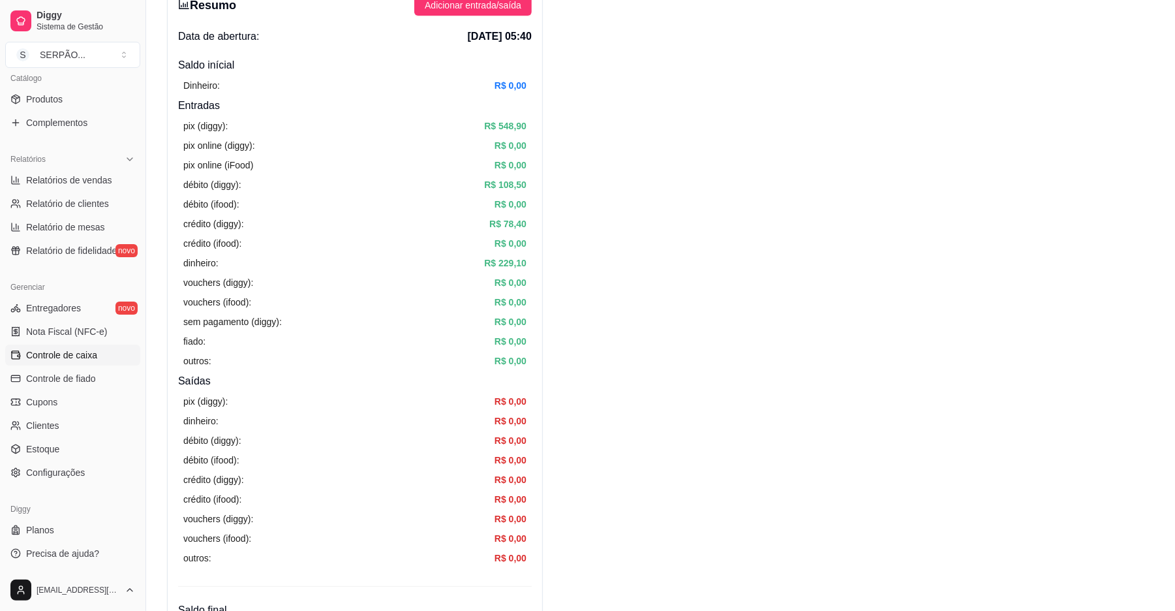
scroll to position [348, 0]
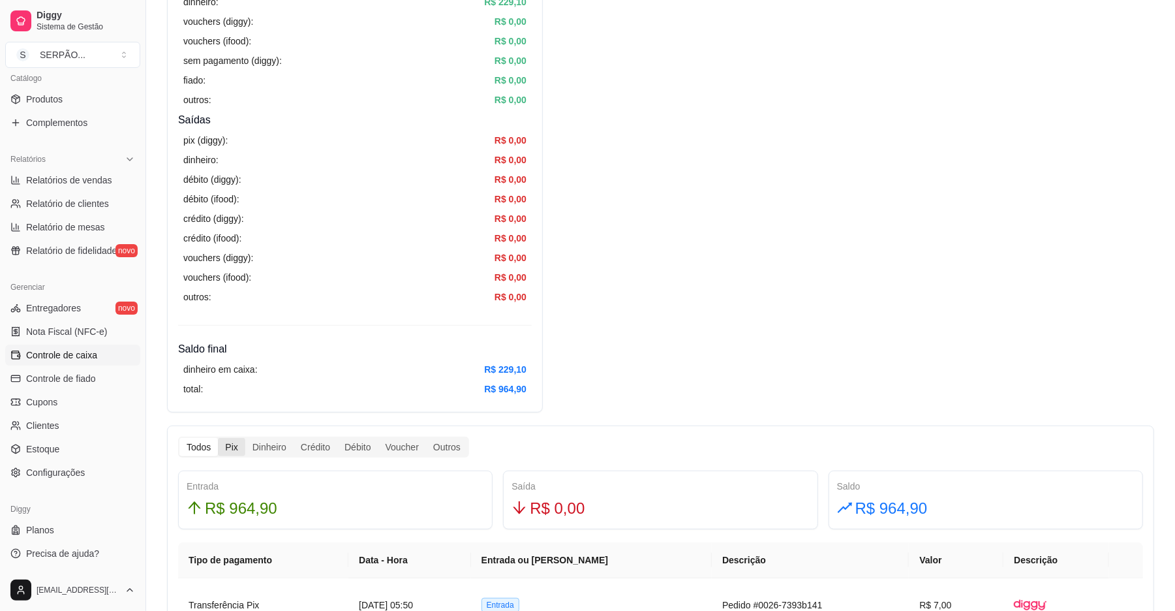
click at [237, 450] on div "Pix" at bounding box center [231, 447] width 27 height 18
click at [218, 438] on input "Pix" at bounding box center [218, 438] width 0 height 0
click at [209, 442] on div "Todos" at bounding box center [198, 447] width 38 height 18
click at [179, 438] on input "Todos" at bounding box center [179, 438] width 0 height 0
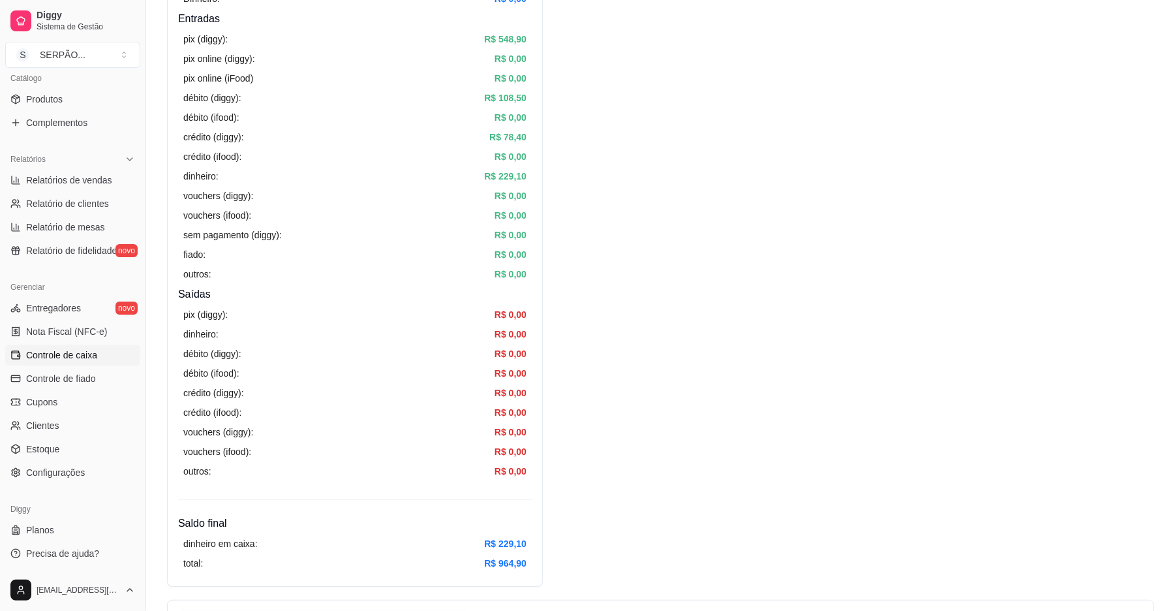
scroll to position [0, 0]
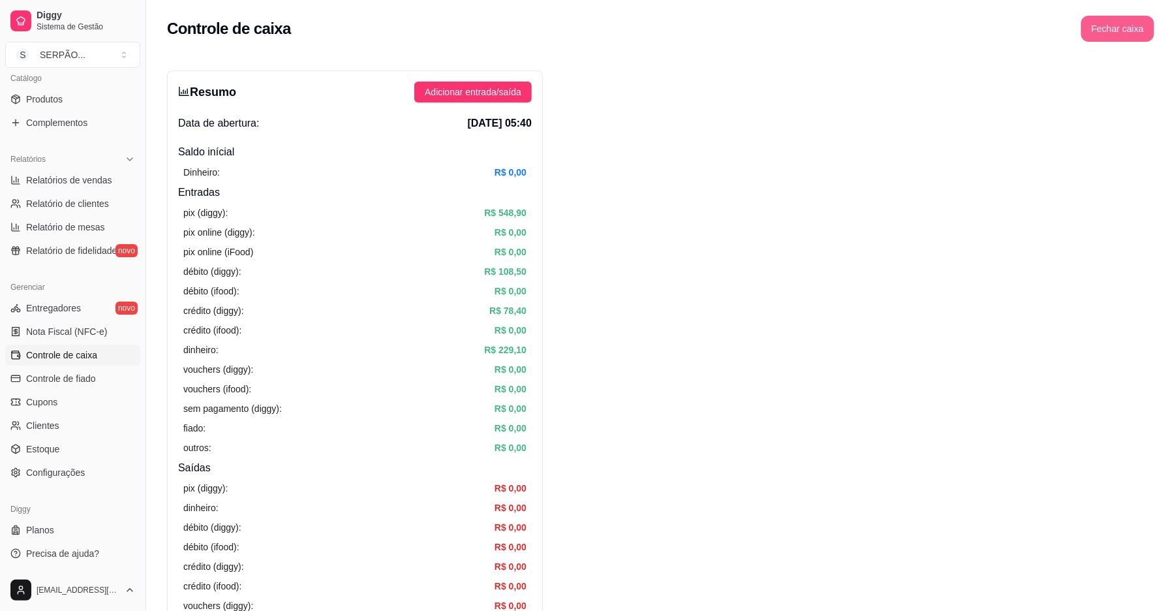
click at [1116, 32] on button "Fechar caixa" at bounding box center [1117, 29] width 73 height 26
click at [1153, 102] on span "Sim" at bounding box center [1146, 102] width 16 height 14
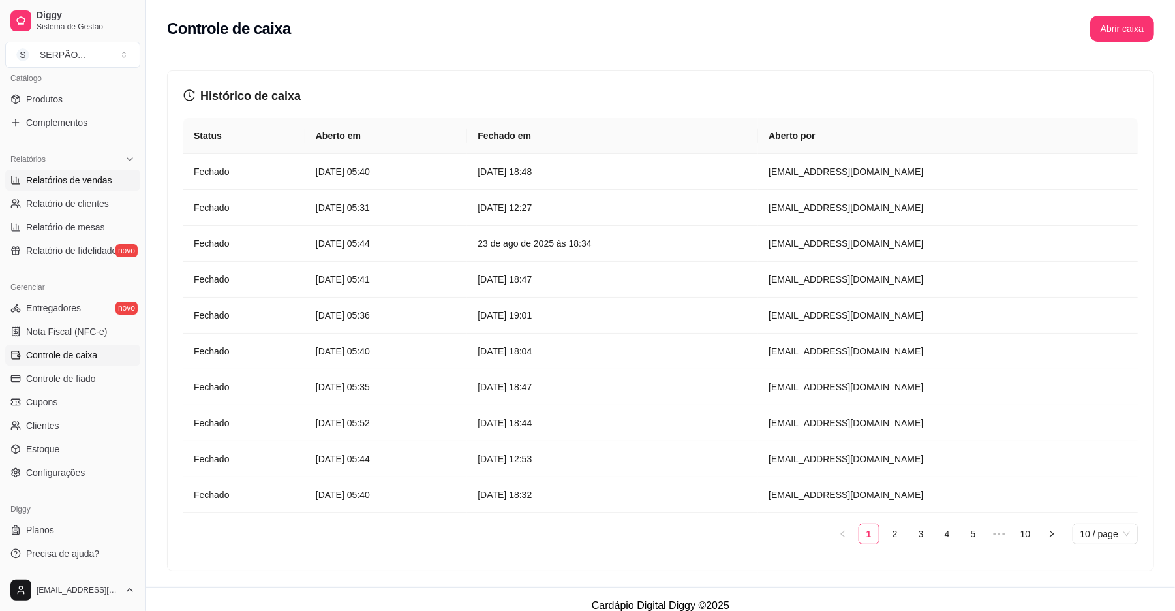
click at [85, 181] on span "Relatórios de vendas" at bounding box center [69, 180] width 86 height 13
select select "ALL"
select select "0"
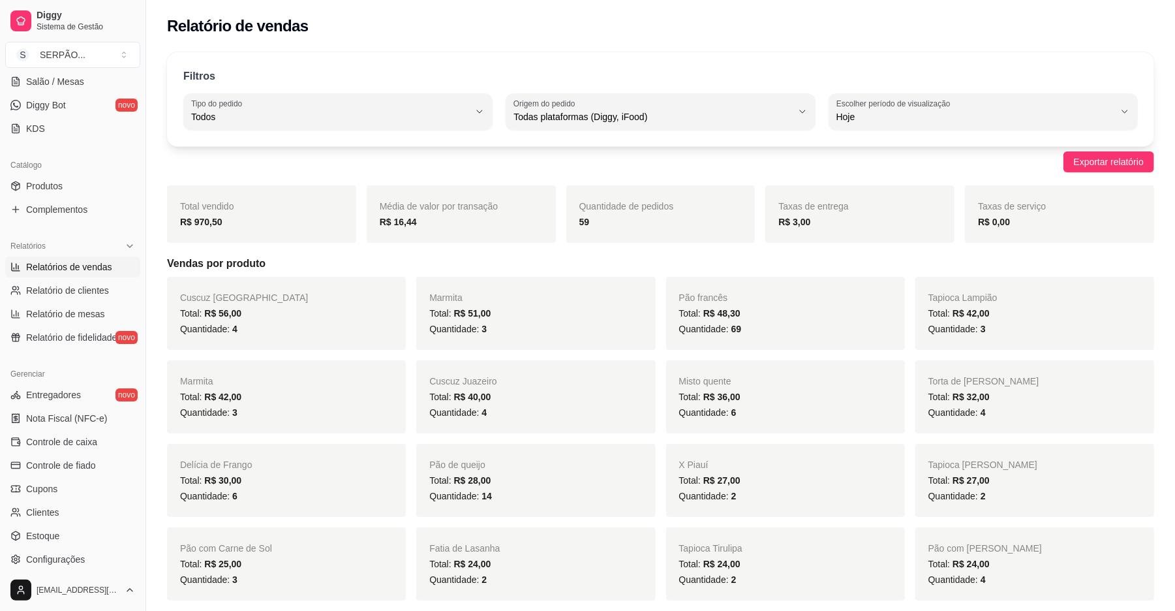
scroll to position [68, 0]
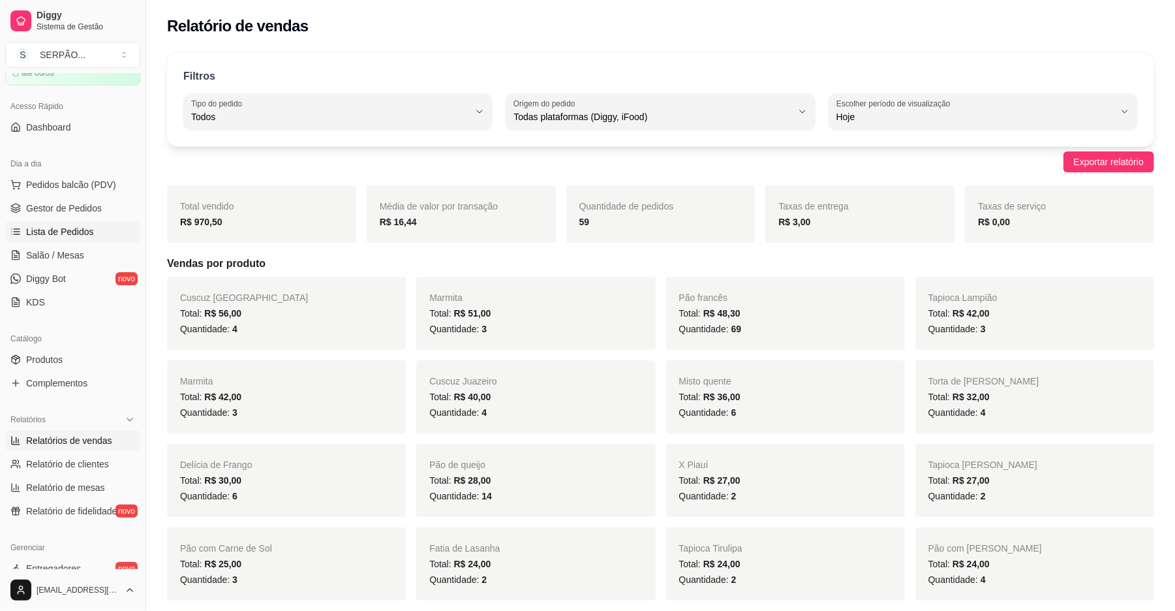
click at [73, 233] on span "Lista de Pedidos" at bounding box center [60, 231] width 68 height 13
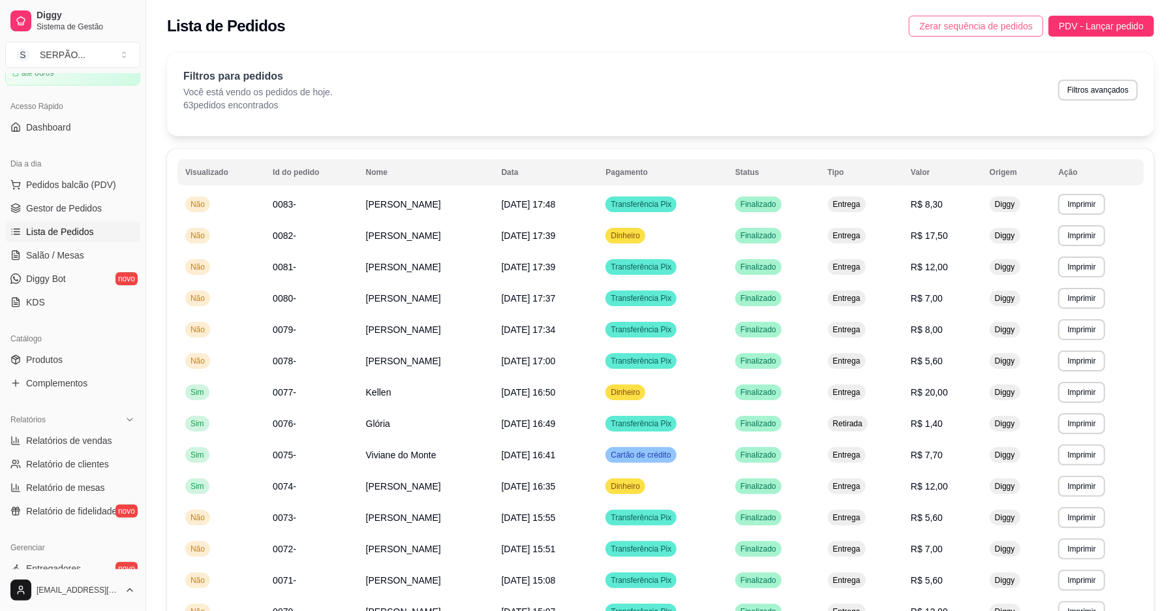
click at [985, 27] on span "Zerar sequência de pedidos" at bounding box center [976, 26] width 114 height 14
